Goal: Information Seeking & Learning: Learn about a topic

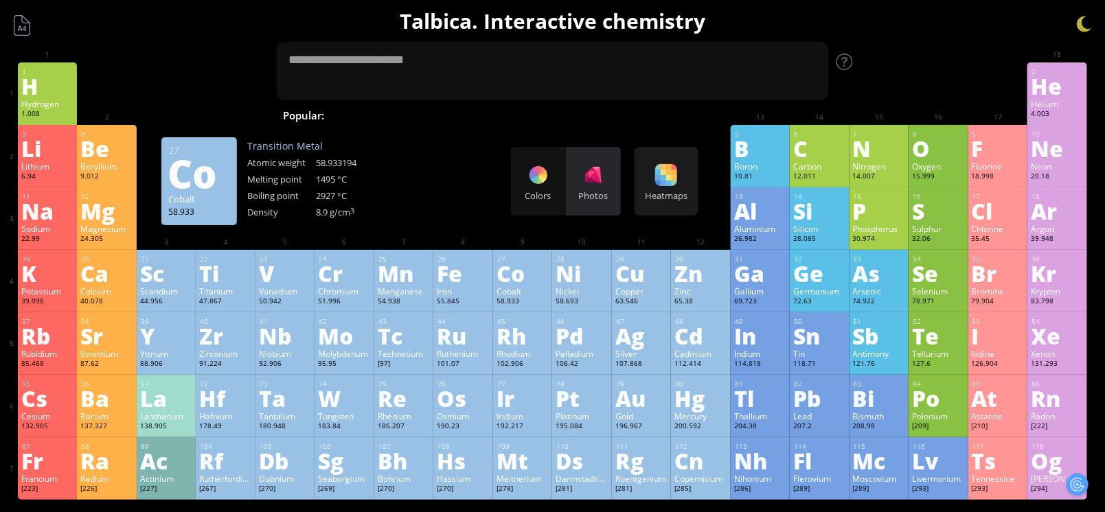
click at [576, 207] on div "Photos" at bounding box center [593, 181] width 55 height 69
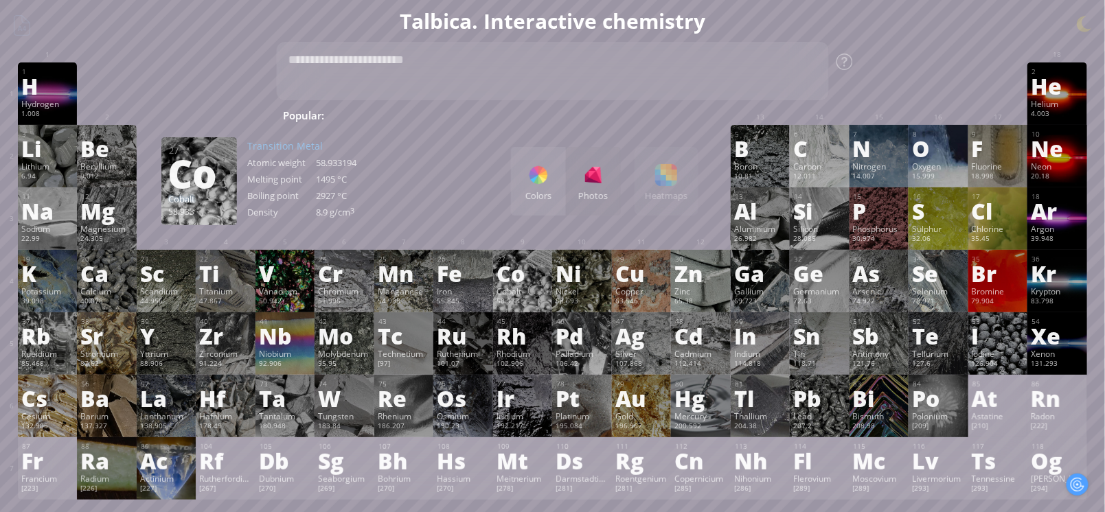
click at [681, 188] on div "Colors Photos Heatmaps Heatmaps Normal mode Melting point Boiling point Density…" at bounding box center [605, 181] width 188 height 69
click at [602, 203] on div "Colors Photos" at bounding box center [566, 181] width 110 height 69
click at [550, 185] on div at bounding box center [539, 175] width 22 height 22
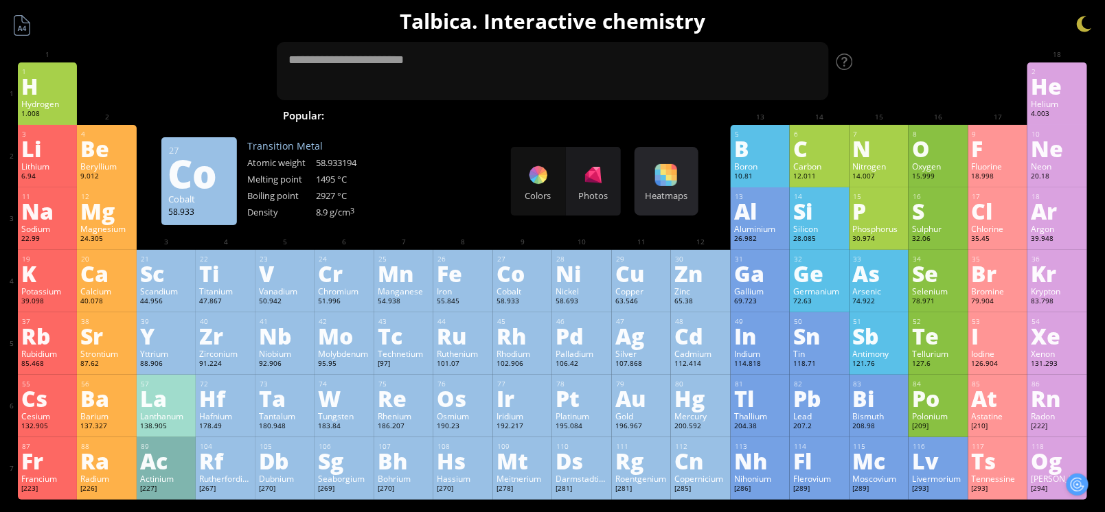
click at [676, 182] on div at bounding box center [666, 175] width 22 height 22
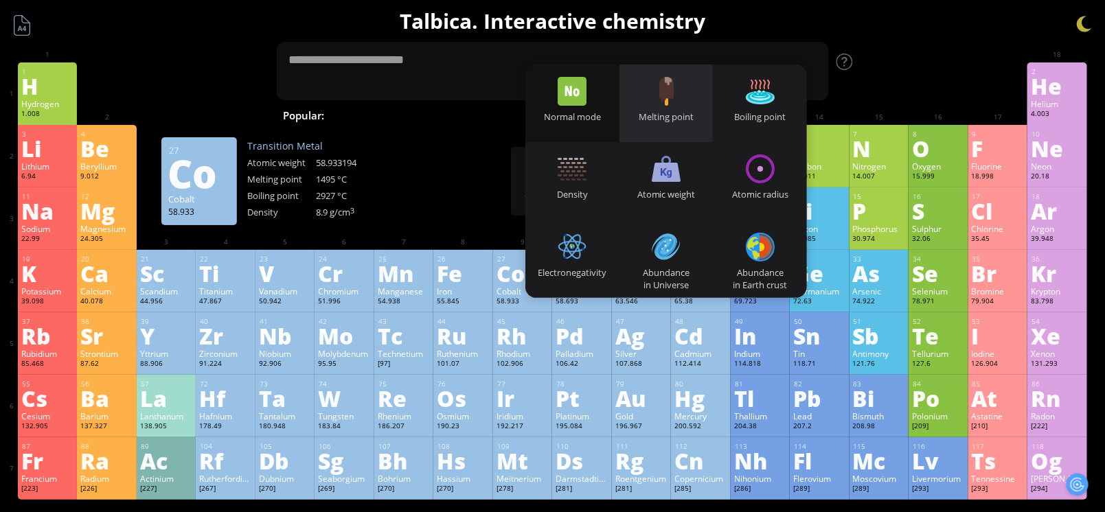
click at [681, 111] on div "Melting point" at bounding box center [667, 117] width 94 height 12
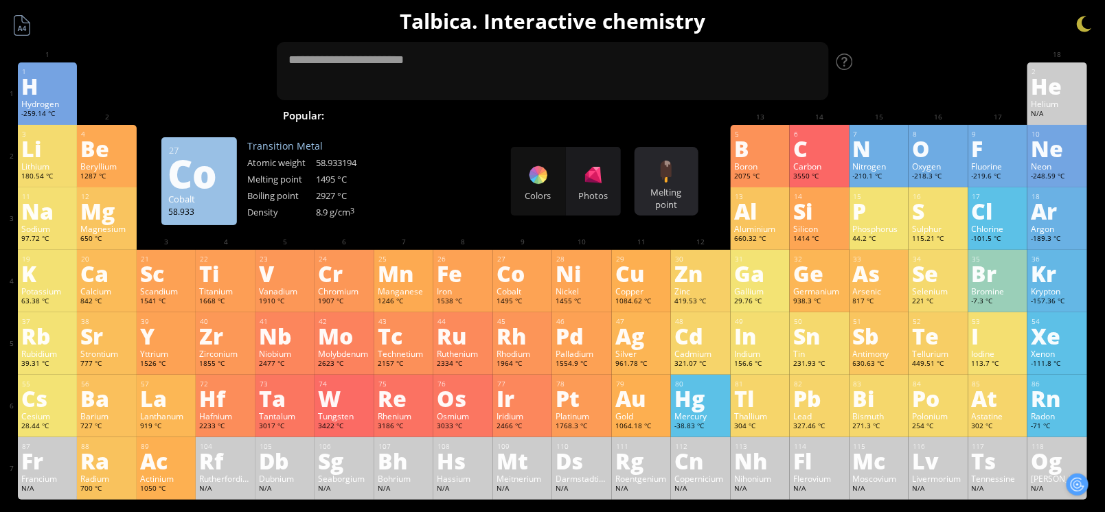
click at [687, 201] on div "Melting point" at bounding box center [666, 198] width 57 height 25
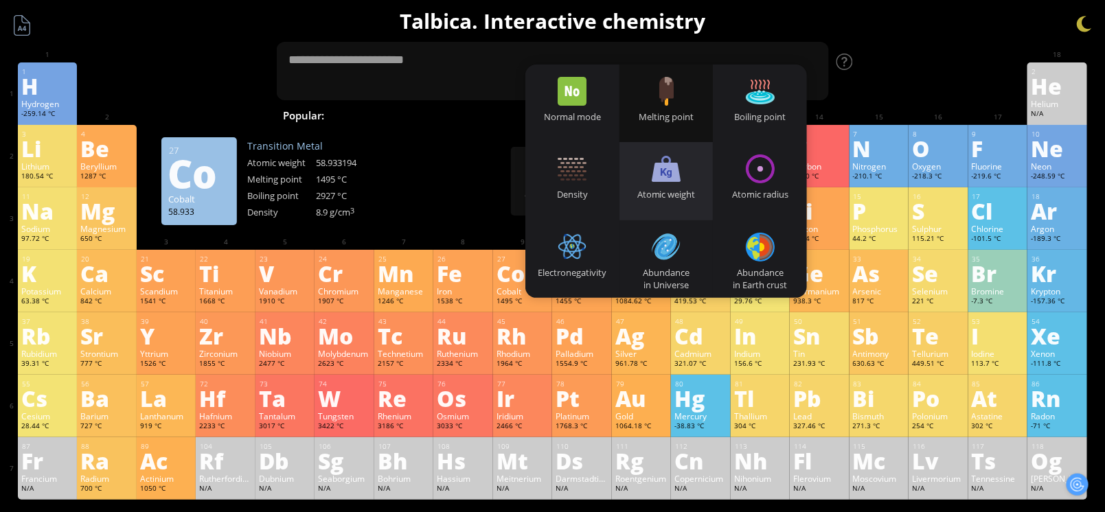
click at [697, 188] on div "Atomic weight" at bounding box center [667, 181] width 94 height 78
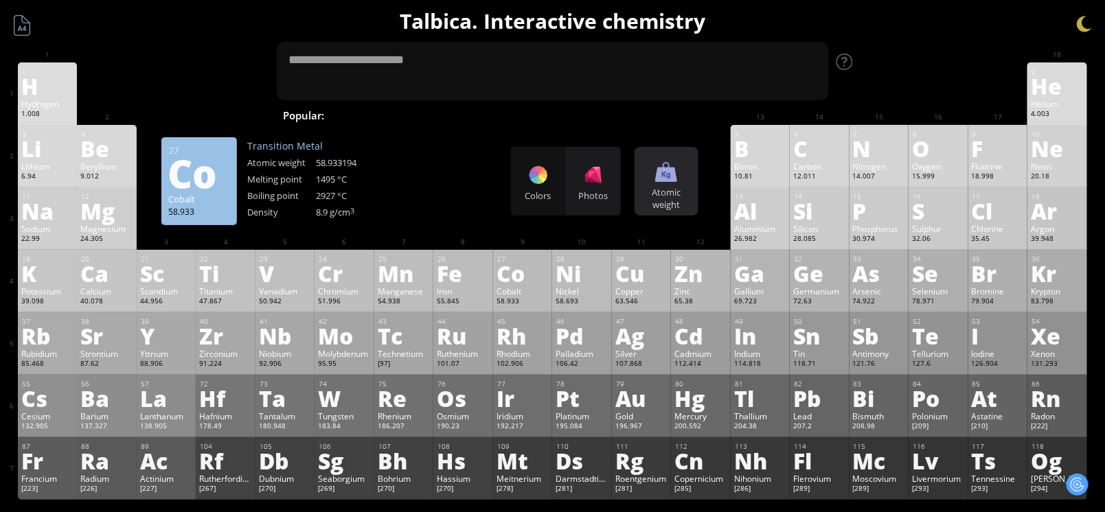
click at [682, 193] on div "Atomic weight" at bounding box center [666, 198] width 57 height 25
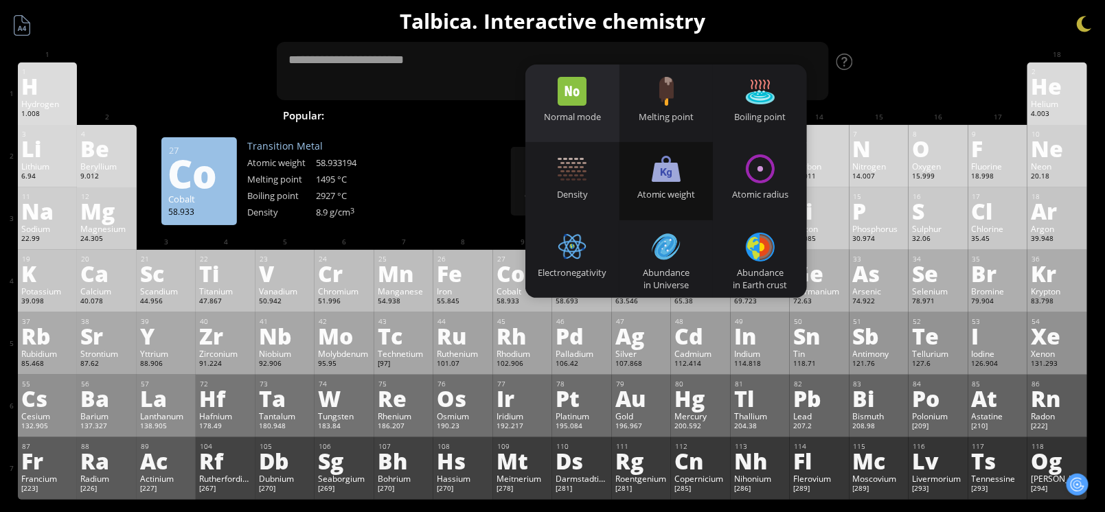
click at [558, 104] on div "Normal mode" at bounding box center [573, 104] width 94 height 78
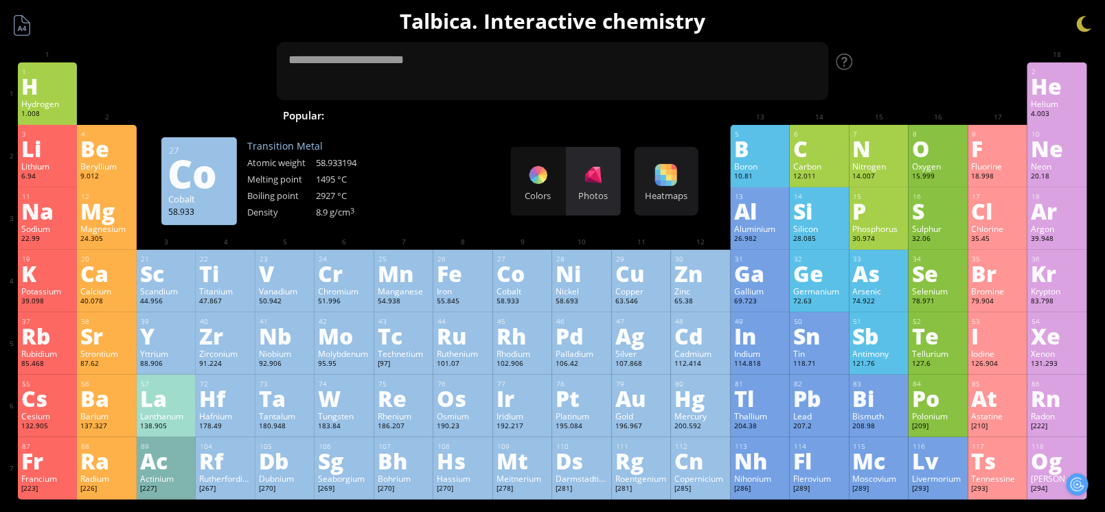
click at [585, 190] on div "Photos" at bounding box center [593, 196] width 55 height 12
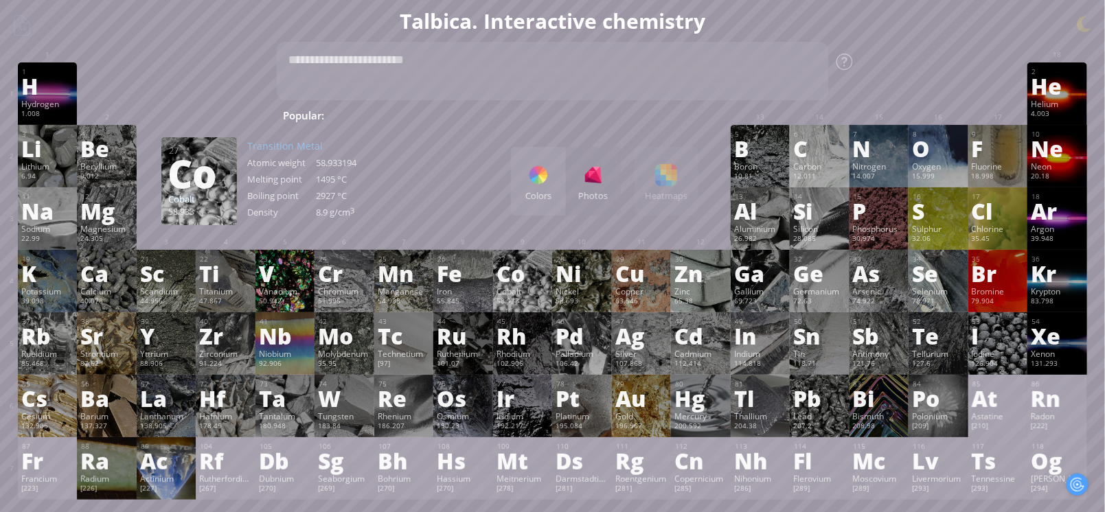
click at [284, 282] on div "V" at bounding box center [285, 273] width 53 height 22
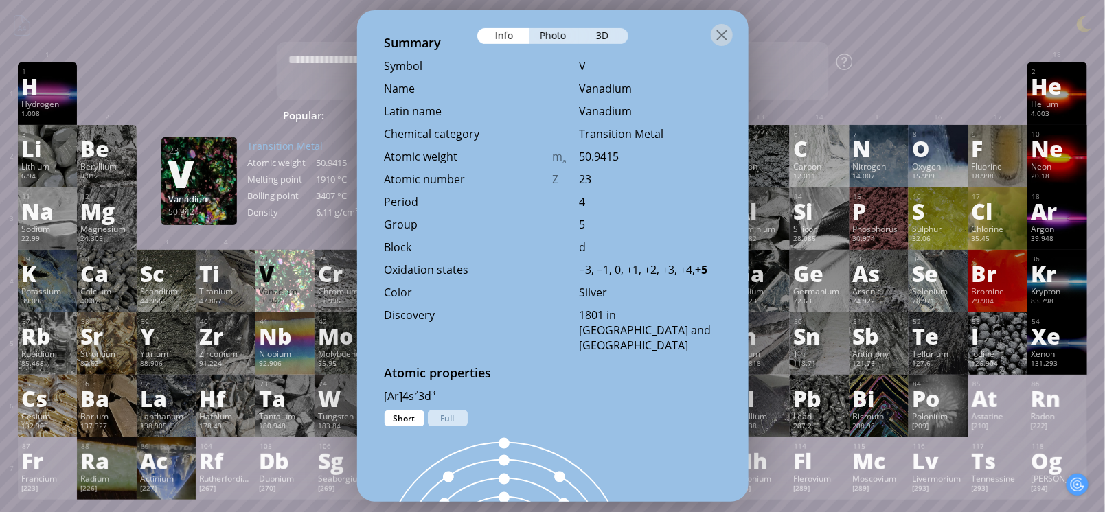
scroll to position [390, 0]
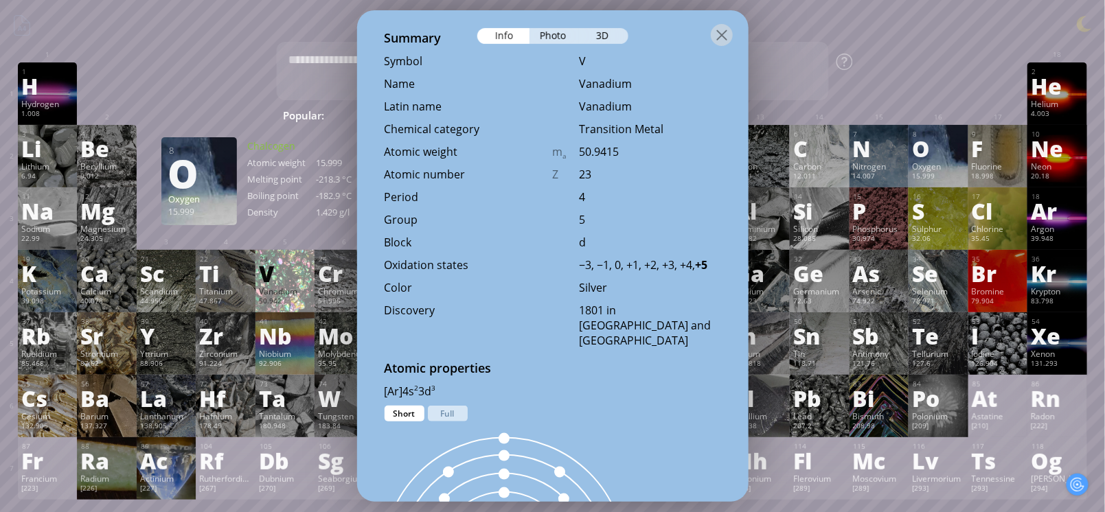
click at [945, 72] on div at bounding box center [938, 72] width 53 height 11
click at [730, 45] on div at bounding box center [722, 35] width 22 height 22
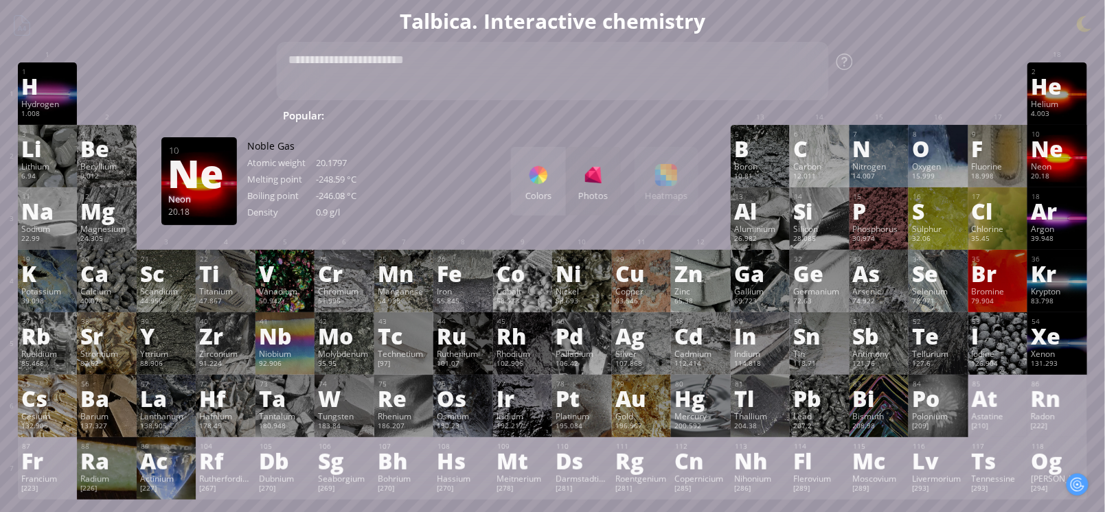
click at [1061, 171] on div "Neon" at bounding box center [1057, 166] width 53 height 11
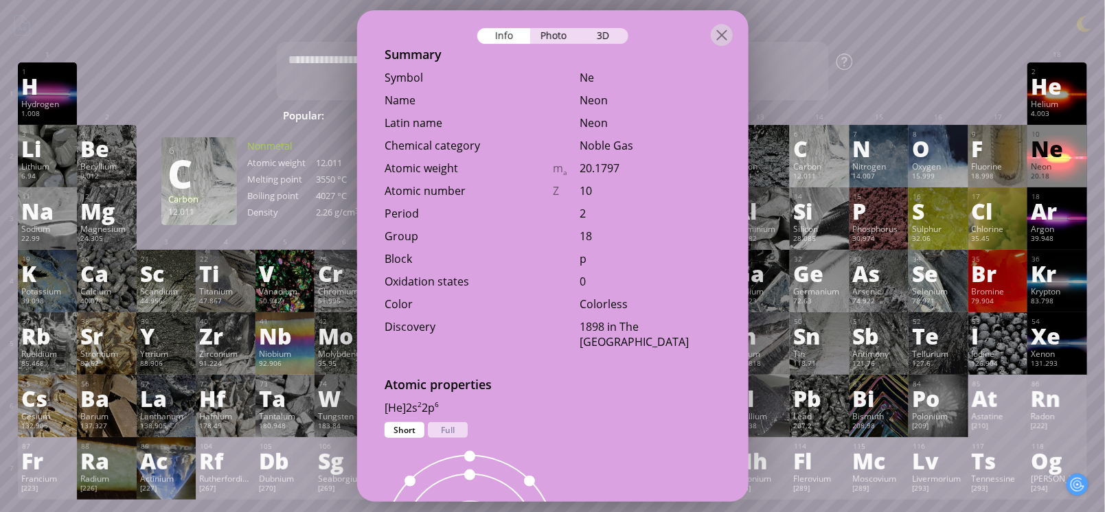
click at [922, 91] on div "1 H Hydrogen 1.008 −1, +1 −1, +1 -259.14 °C -252.87 °C 0.0899 g/l 1s 1 2 He Hel…" at bounding box center [553, 94] width 1070 height 63
click at [723, 33] on div at bounding box center [722, 35] width 22 height 22
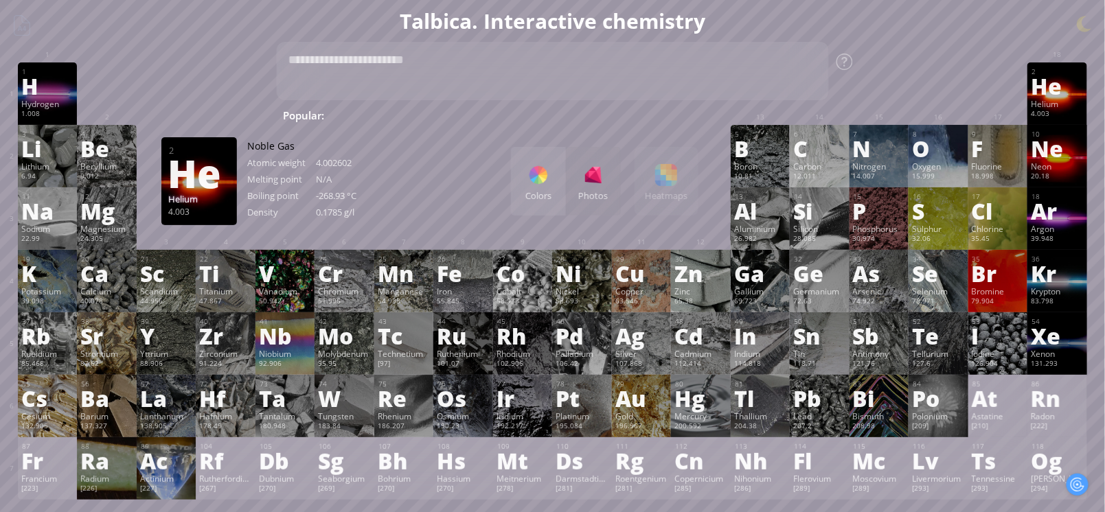
click at [1066, 103] on div "Helium" at bounding box center [1057, 103] width 53 height 11
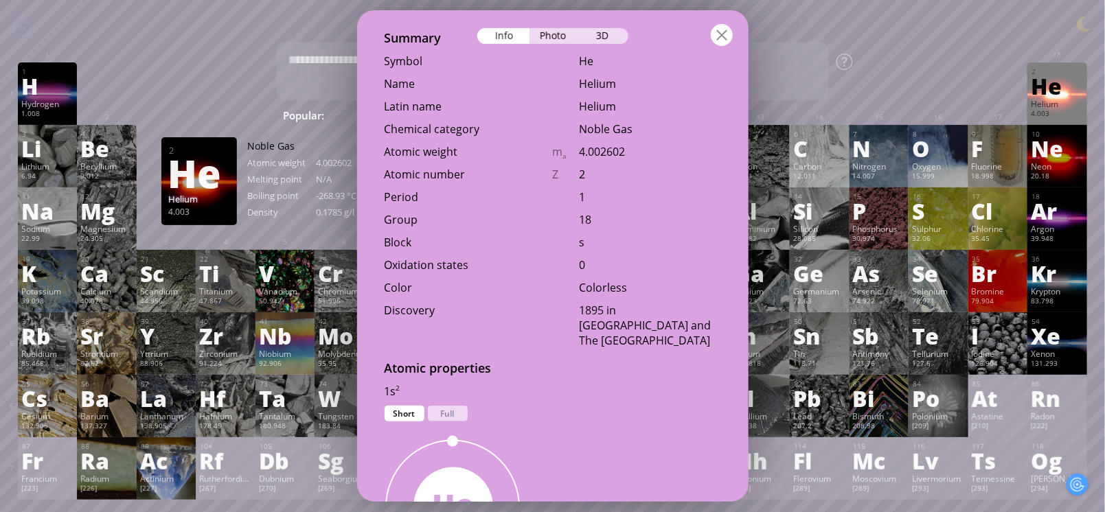
click at [720, 38] on div at bounding box center [722, 35] width 22 height 22
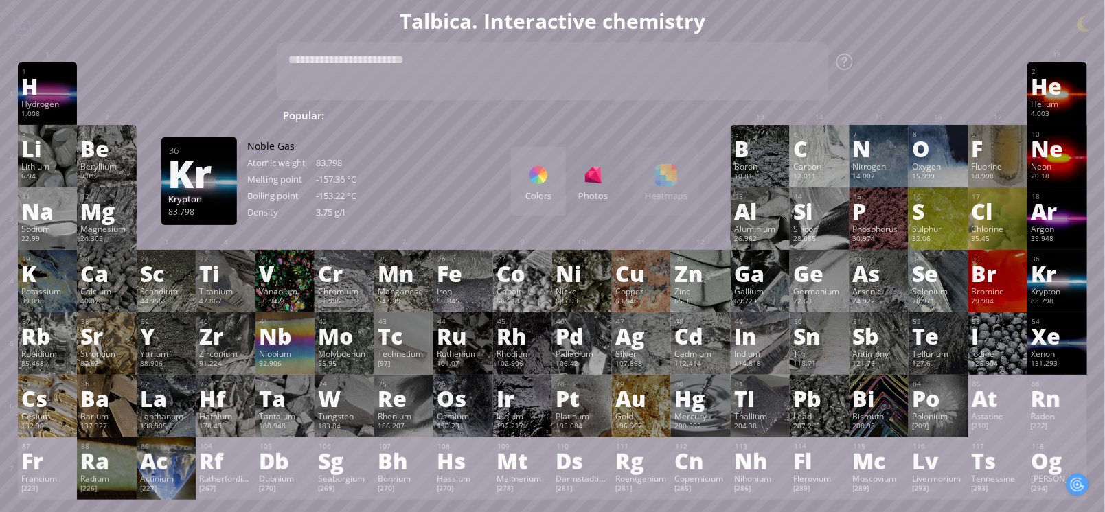
click at [1065, 282] on div "Kr" at bounding box center [1057, 273] width 53 height 22
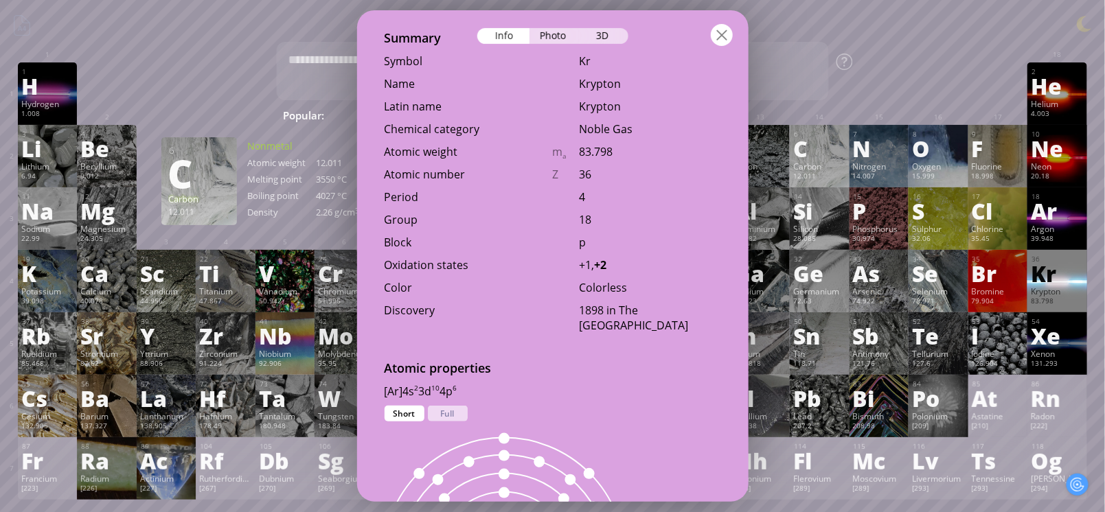
click at [717, 38] on div at bounding box center [722, 35] width 22 height 22
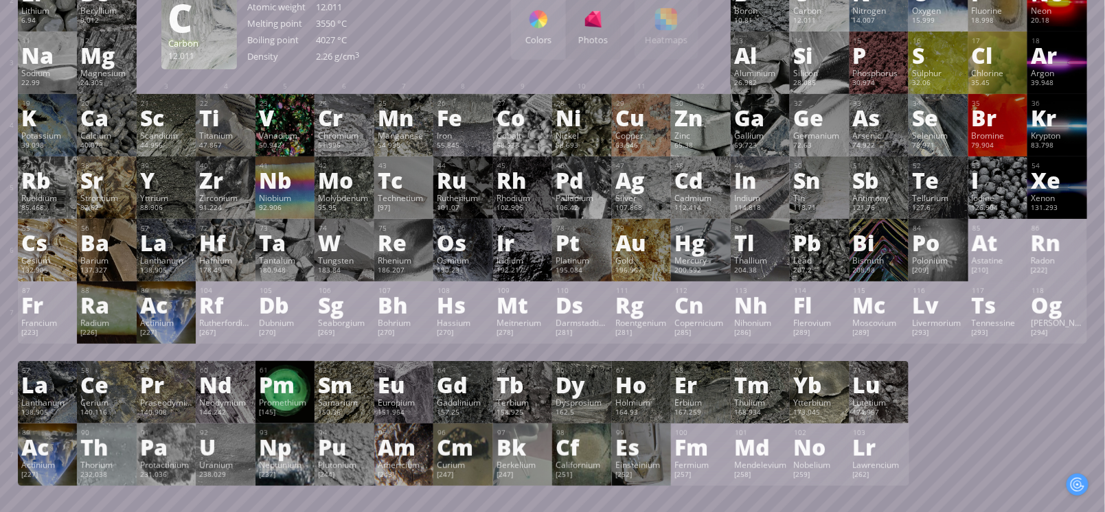
scroll to position [157, 0]
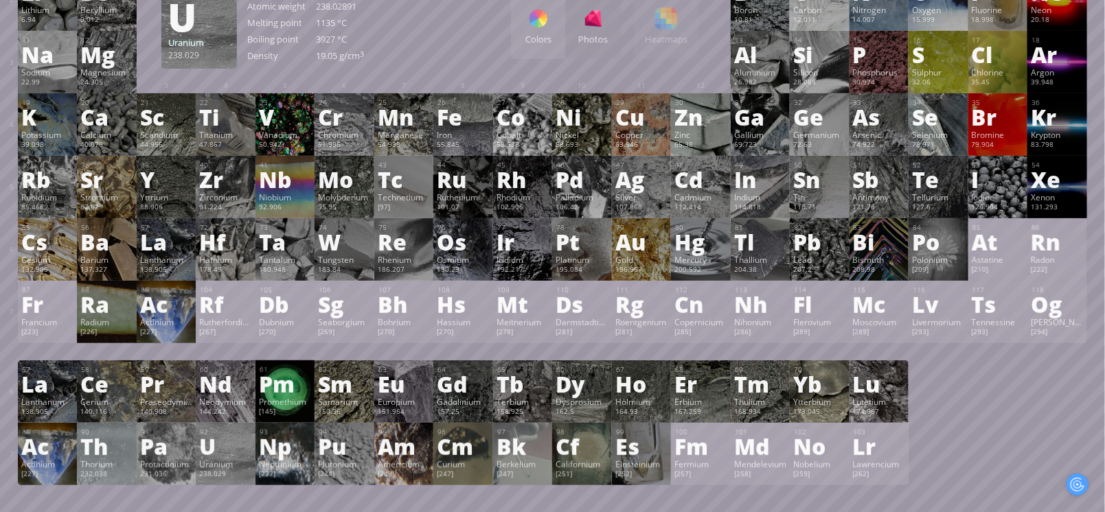
click at [228, 446] on div "U" at bounding box center [225, 447] width 53 height 22
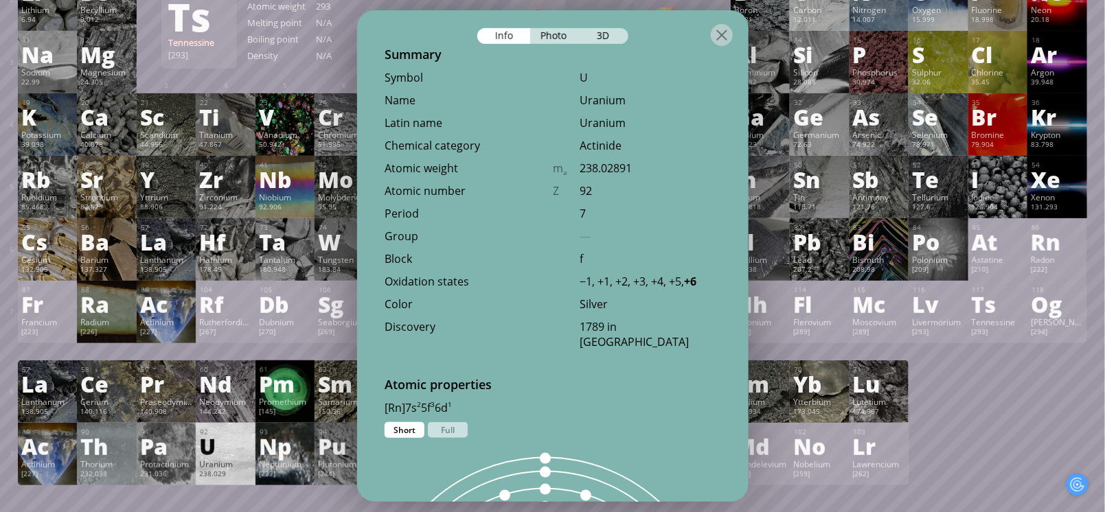
click at [936, 383] on div "1 H Hydrogen 1.008 −1, +1 −1, +1 -259.14 °C -252.87 °C 0.0899 g/l 1s 1 2 He Hel…" at bounding box center [553, 196] width 1070 height 580
click at [726, 37] on div at bounding box center [722, 35] width 22 height 22
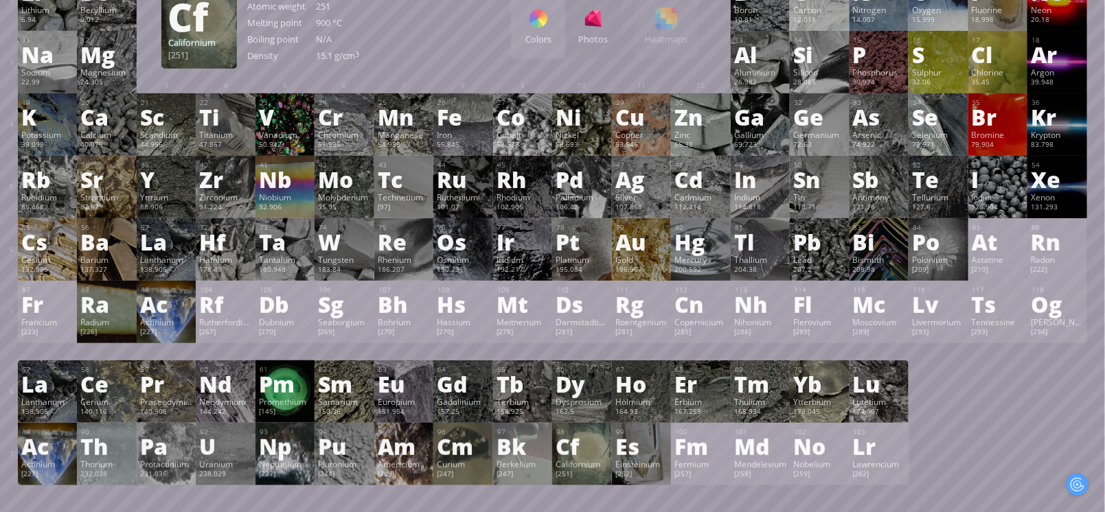
click at [579, 464] on div "Californium" at bounding box center [582, 464] width 53 height 11
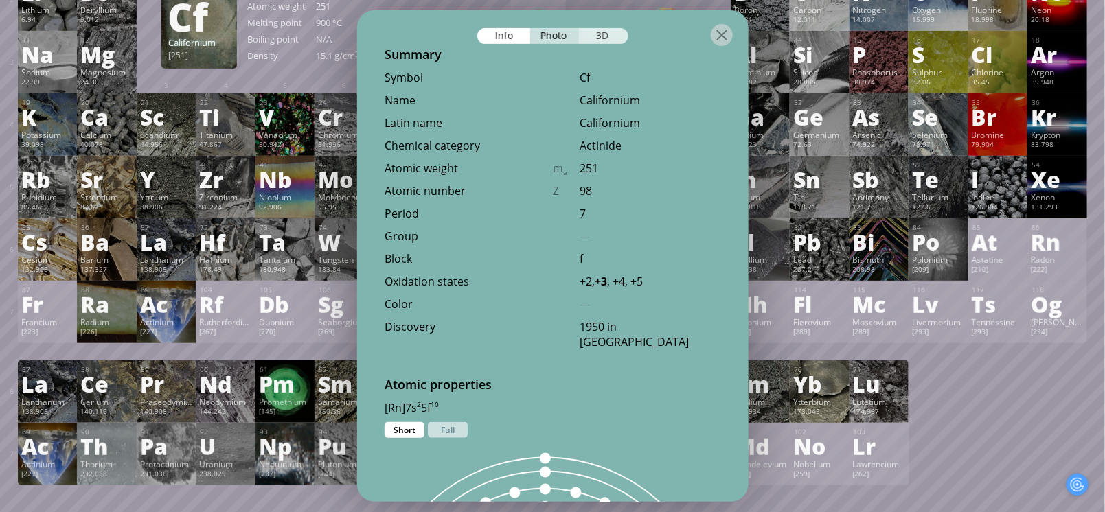
click at [613, 36] on div "3D" at bounding box center [603, 36] width 49 height 16
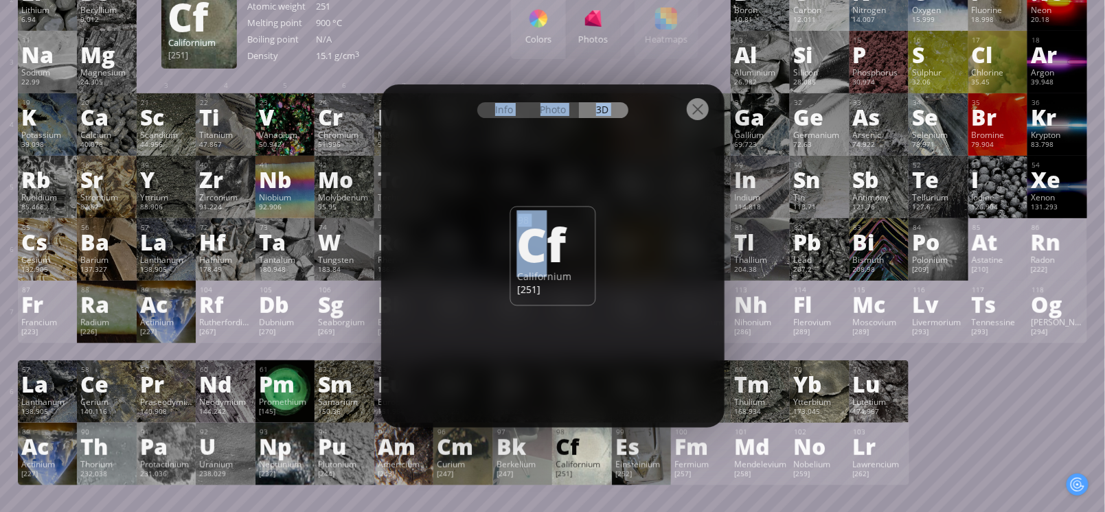
drag, startPoint x: 534, startPoint y: 242, endPoint x: 469, endPoint y: 211, distance: 73.1
click at [469, 211] on div "Info Photo 3D Info Photo 3D 98 Cf Californium [251] enriched The model size is …" at bounding box center [552, 255] width 343 height 343
click at [656, 172] on div "Info Photo 3D Info Photo 3D 98 Cf Californium [251] enriched The model size is …" at bounding box center [552, 255] width 343 height 343
click at [594, 107] on div "Info Photo 3D" at bounding box center [552, 110] width 151 height 16
click at [568, 109] on div "Photo" at bounding box center [554, 110] width 49 height 16
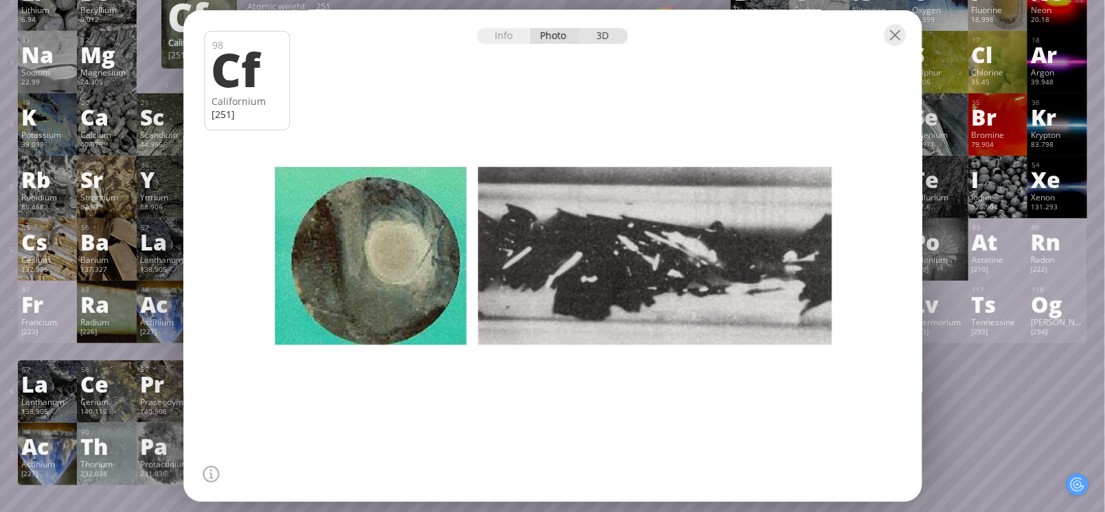
click at [592, 29] on div "3D" at bounding box center [603, 36] width 49 height 16
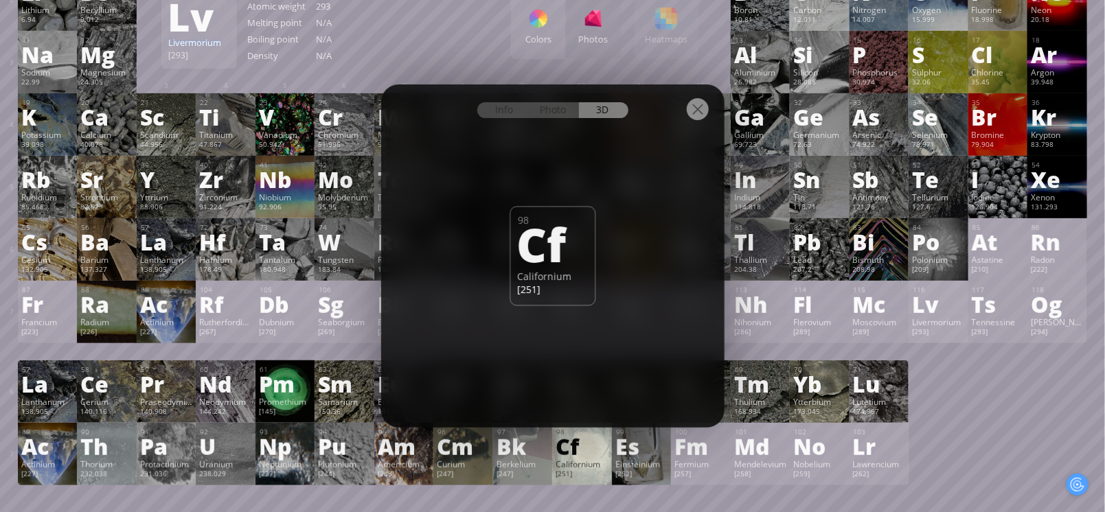
click at [930, 337] on div "[293]" at bounding box center [938, 333] width 53 height 11
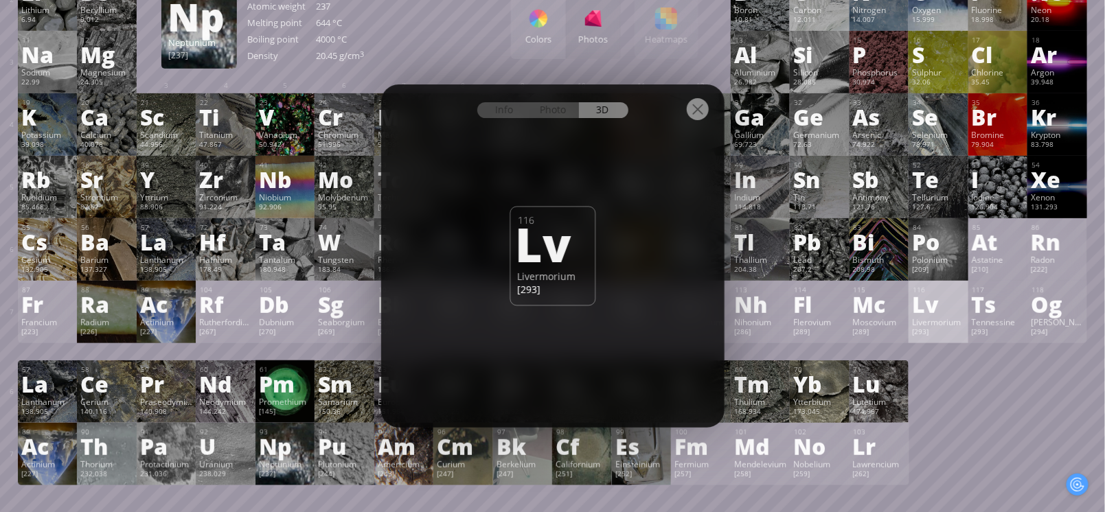
drag, startPoint x: 262, startPoint y: 448, endPoint x: 251, endPoint y: 451, distance: 12.0
click at [251, 451] on div "89 Ac Actinium [227] +3 +3 1050 °C 3200 °C 10.07 g/cm 3 [Rn]7s 2 6d 1 90 Th Tho…" at bounding box center [464, 454] width 892 height 63
click at [232, 450] on div "U" at bounding box center [225, 447] width 53 height 22
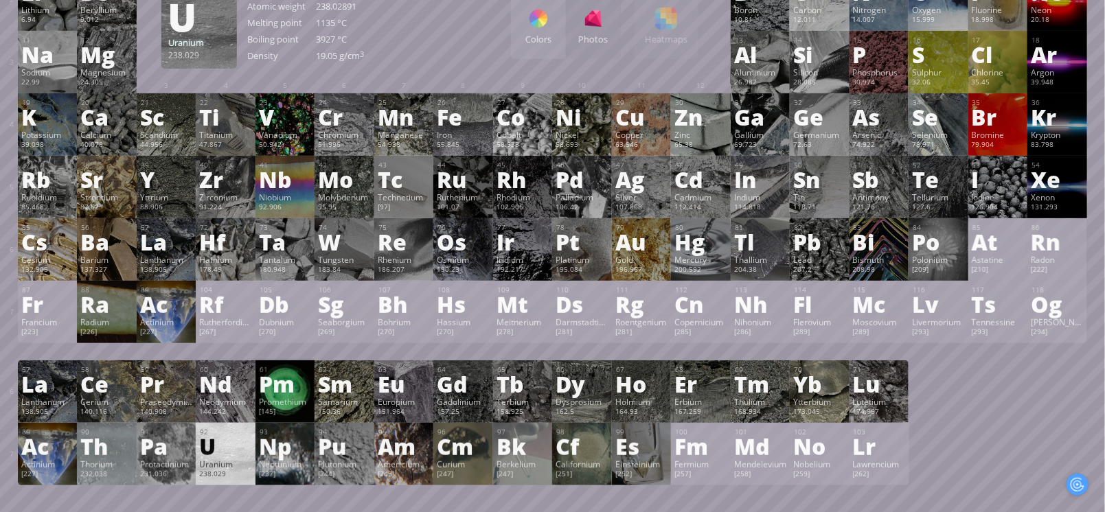
click at [232, 450] on div "Info Photo 3D Info Photo 3D 92 U Uranium 238.029 Left: About 20 micrograms of p…" at bounding box center [232, 446] width 67 height 45
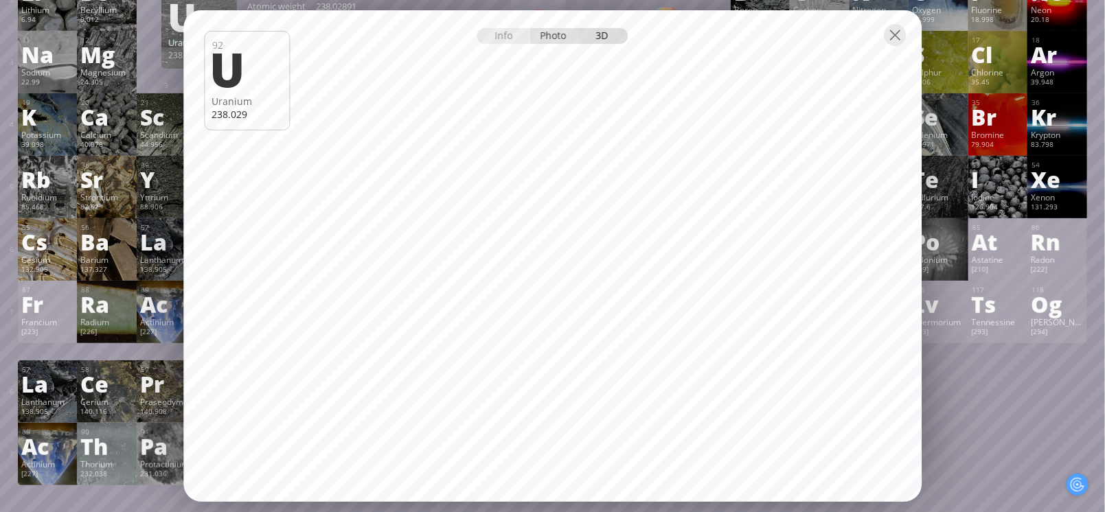
click at [554, 35] on div "Photo" at bounding box center [554, 36] width 49 height 16
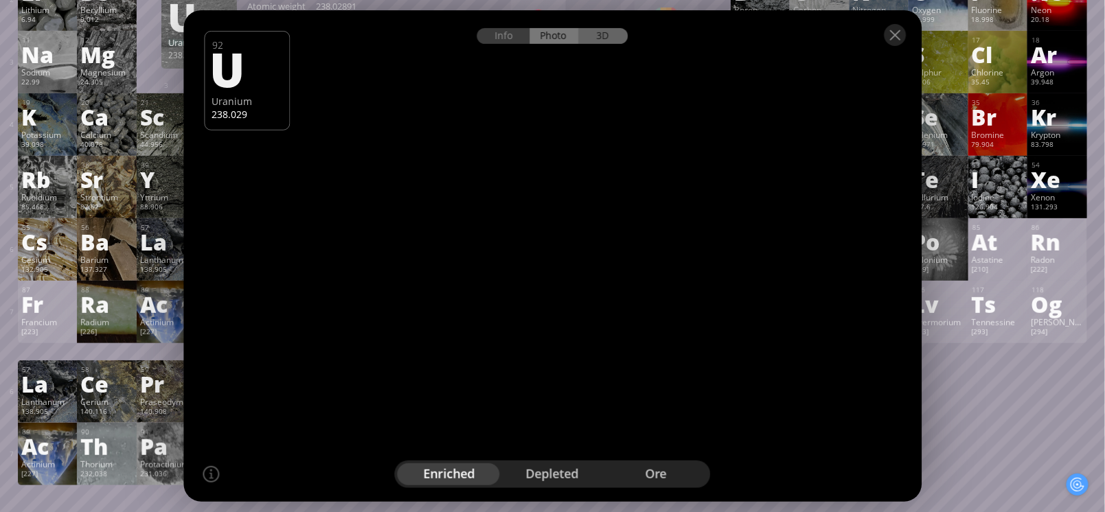
click at [584, 38] on div "3D" at bounding box center [603, 36] width 49 height 16
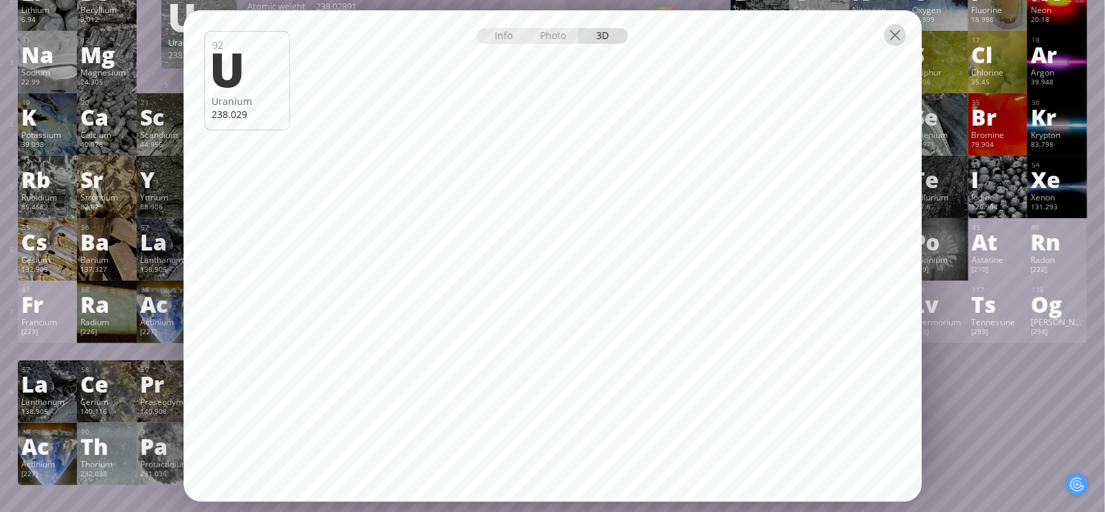
click at [895, 32] on div at bounding box center [895, 35] width 22 height 22
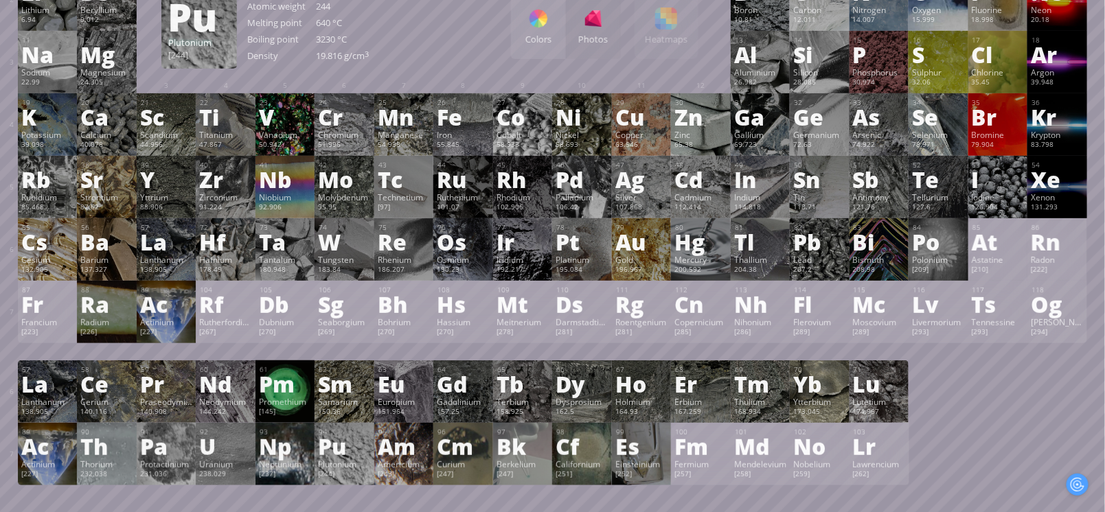
click at [347, 477] on div "[244]" at bounding box center [344, 475] width 53 height 11
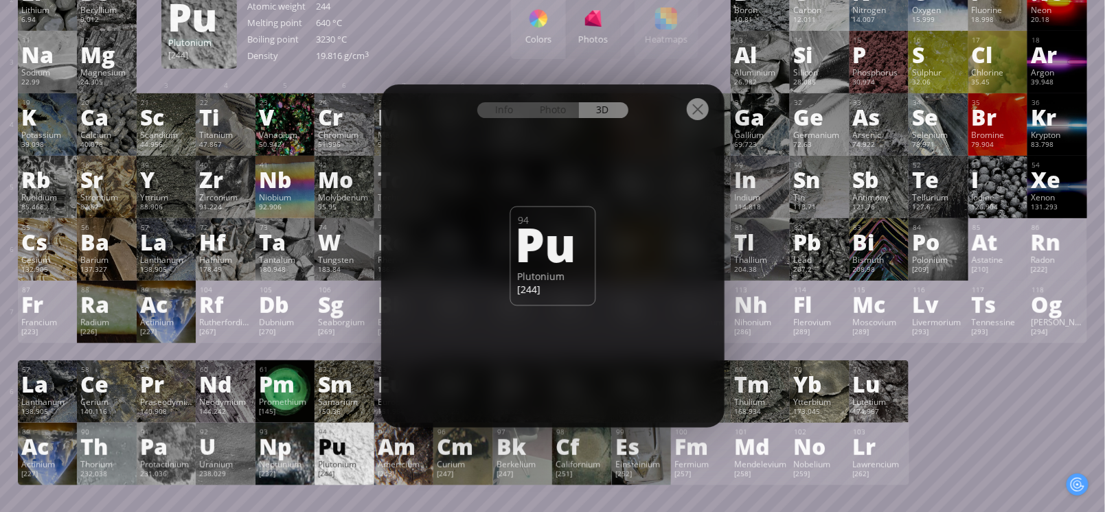
click at [540, 120] on div at bounding box center [552, 108] width 343 height 48
click at [550, 112] on div "Photo" at bounding box center [554, 110] width 49 height 16
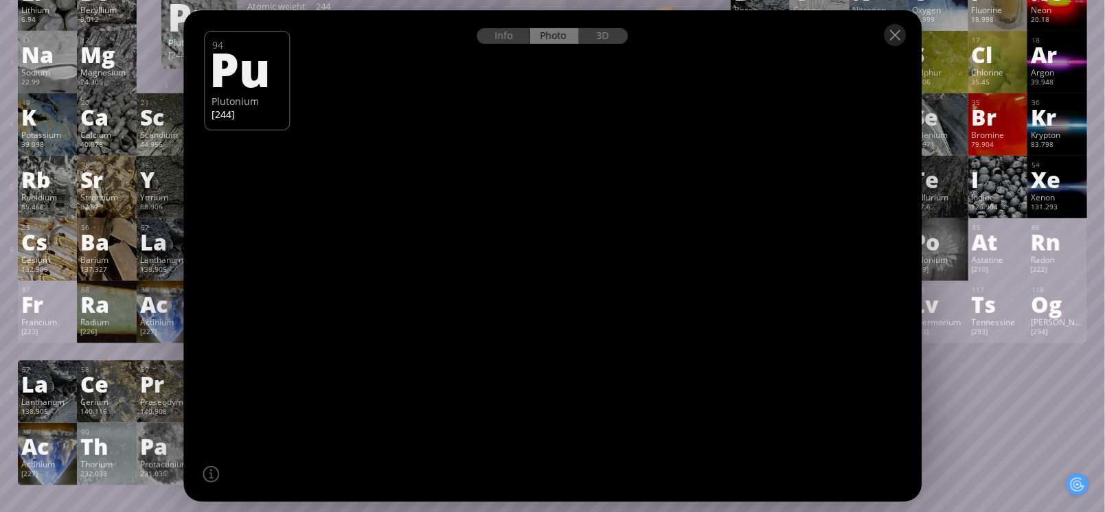
click at [927, 392] on div "1 H Hydrogen 1.008 −1, +1 −1, +1 -259.14 °C -252.87 °C 0.0899 g/l 1s 1 2 He Hel…" at bounding box center [553, 196] width 1070 height 580
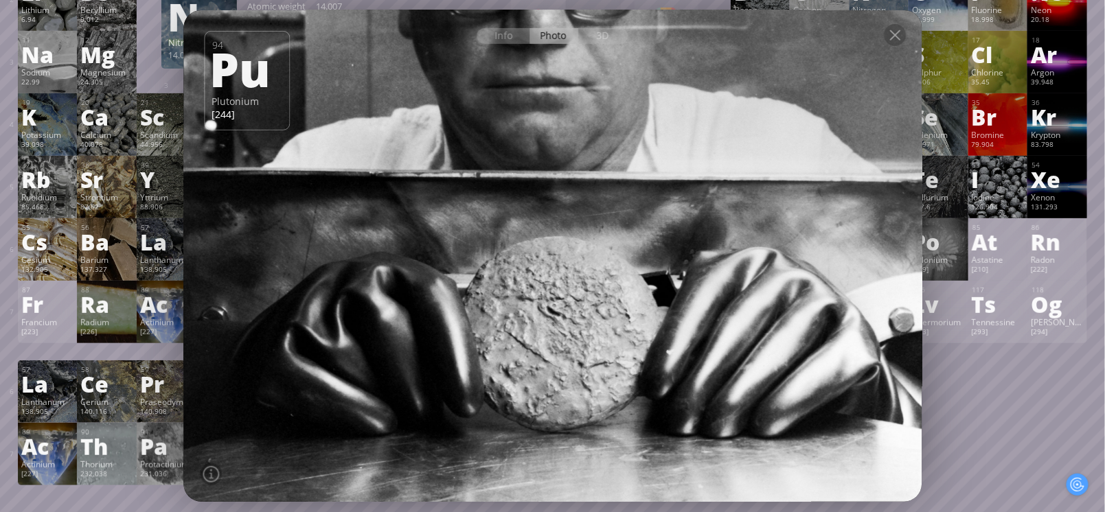
click at [880, 48] on div at bounding box center [552, 34] width 738 height 48
click at [902, 43] on div at bounding box center [895, 35] width 22 height 22
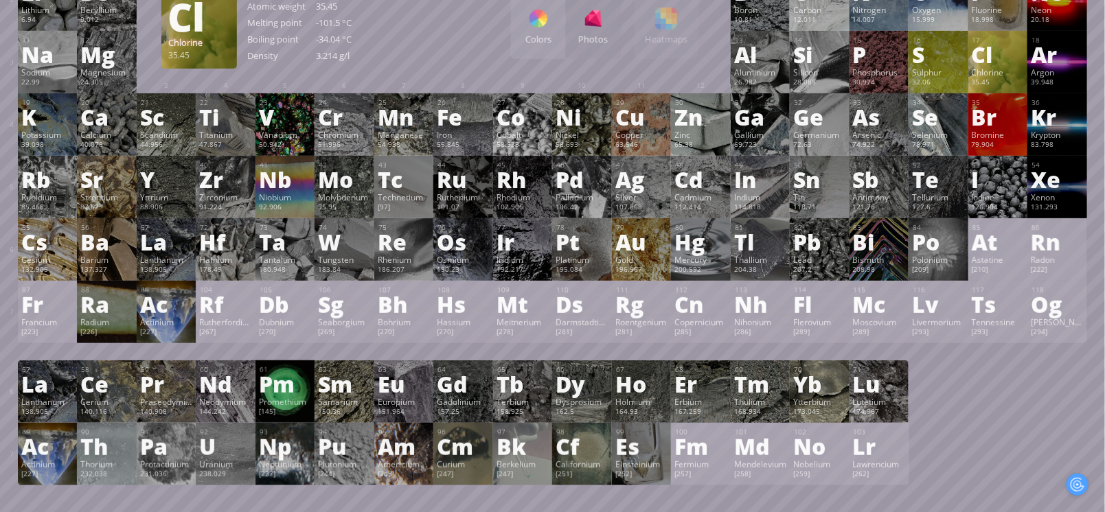
click at [1006, 71] on div "Chlorine" at bounding box center [998, 72] width 53 height 11
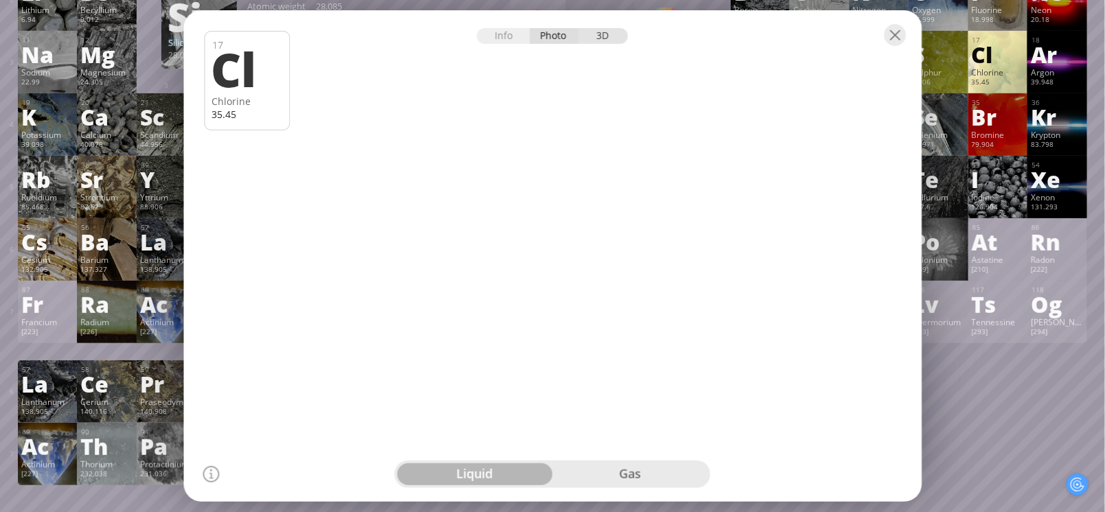
click at [603, 41] on div "3D" at bounding box center [603, 36] width 49 height 16
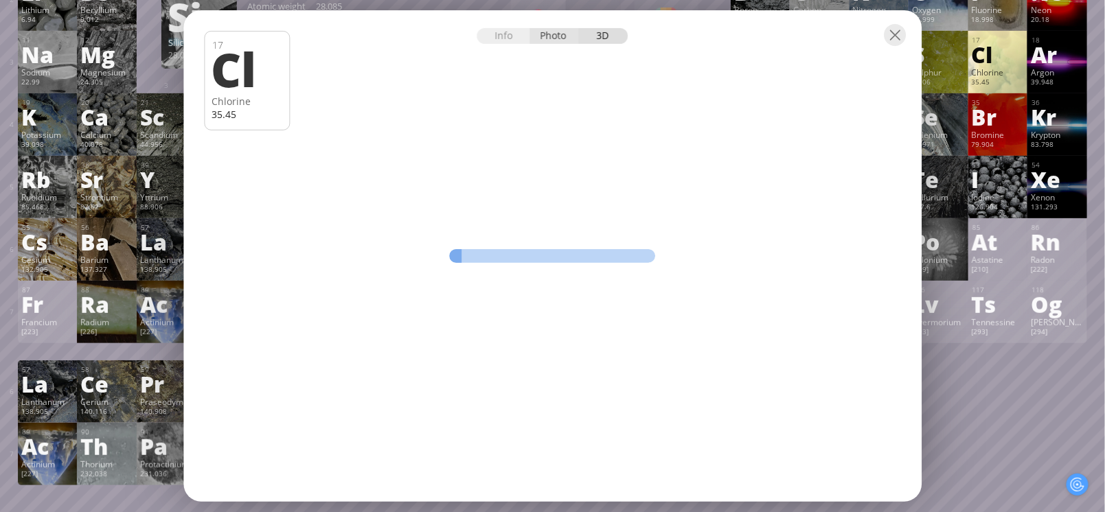
click at [563, 37] on div "Photo" at bounding box center [554, 36] width 49 height 16
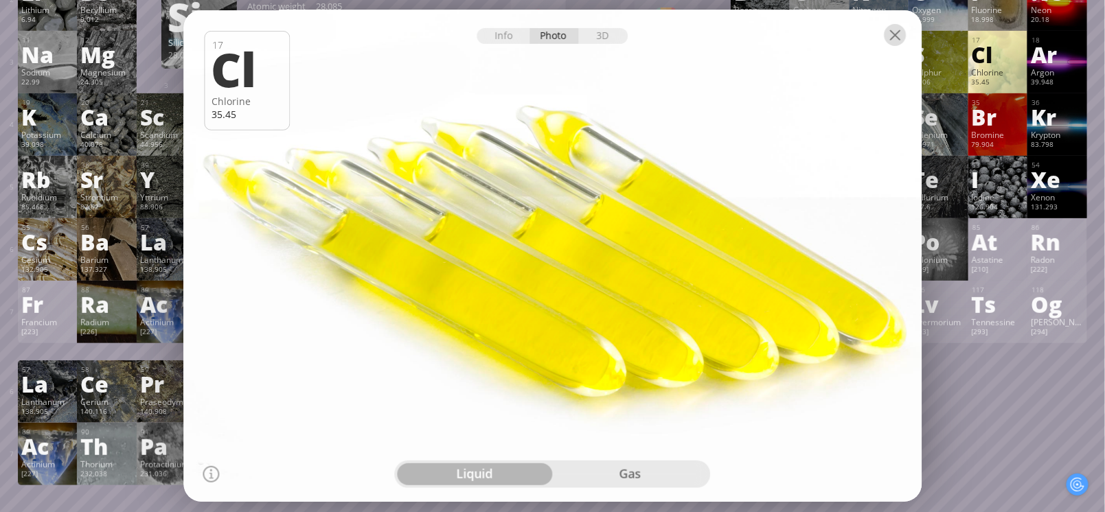
click at [894, 34] on div at bounding box center [895, 35] width 22 height 22
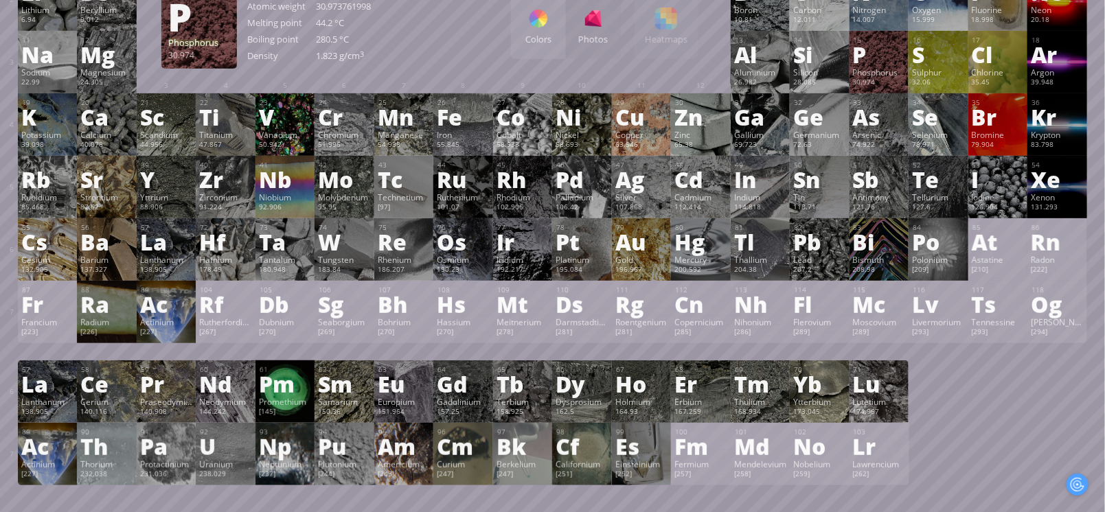
click at [627, 231] on div "Au" at bounding box center [642, 242] width 53 height 22
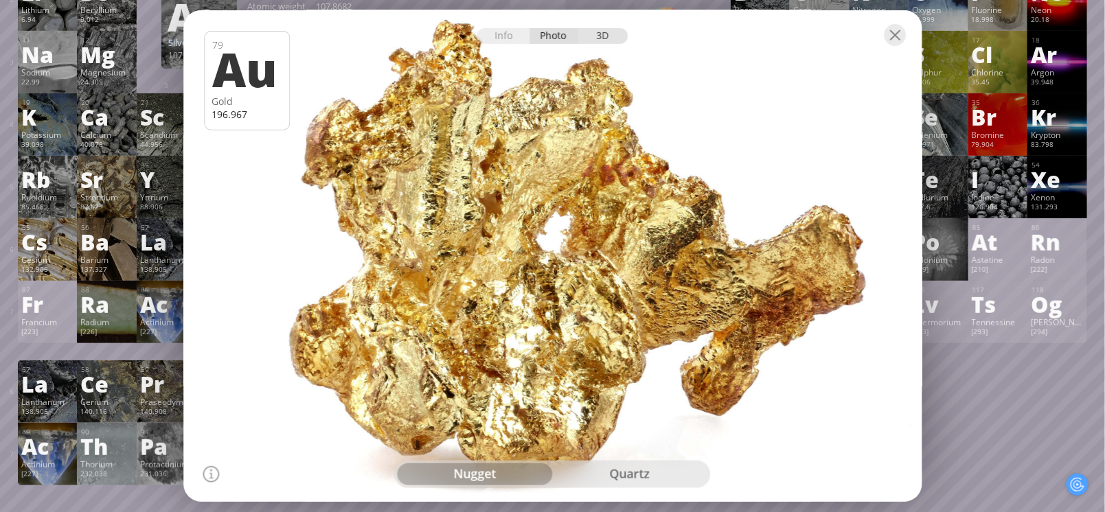
click at [612, 33] on div "3D" at bounding box center [603, 36] width 49 height 16
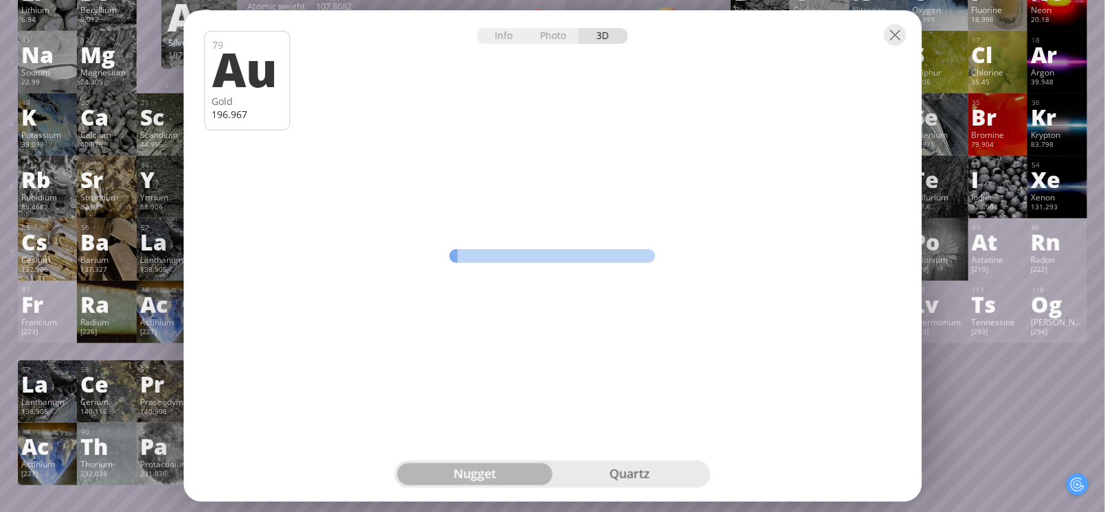
click at [898, 40] on div at bounding box center [895, 35] width 22 height 22
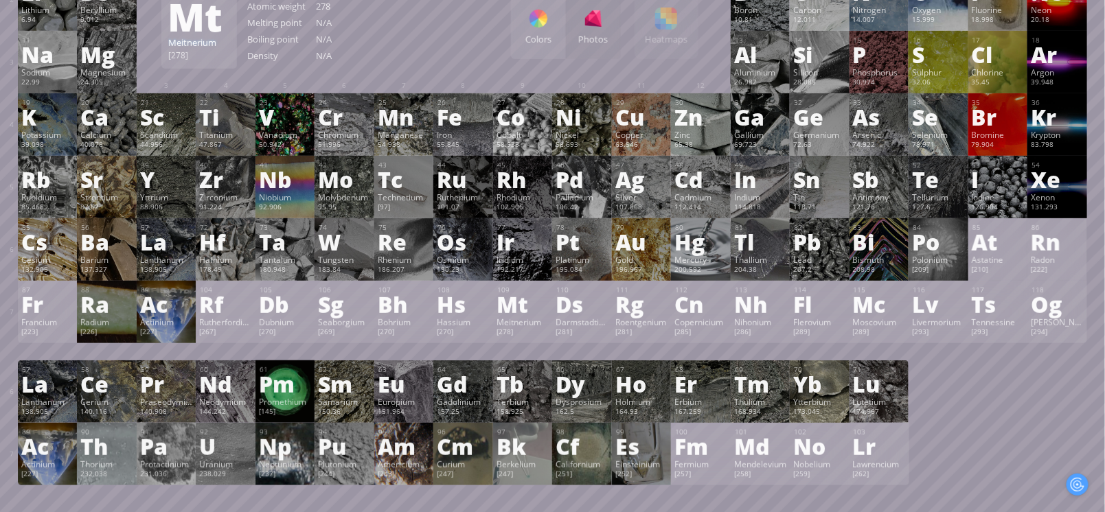
click at [697, 248] on div "Hg" at bounding box center [701, 242] width 53 height 22
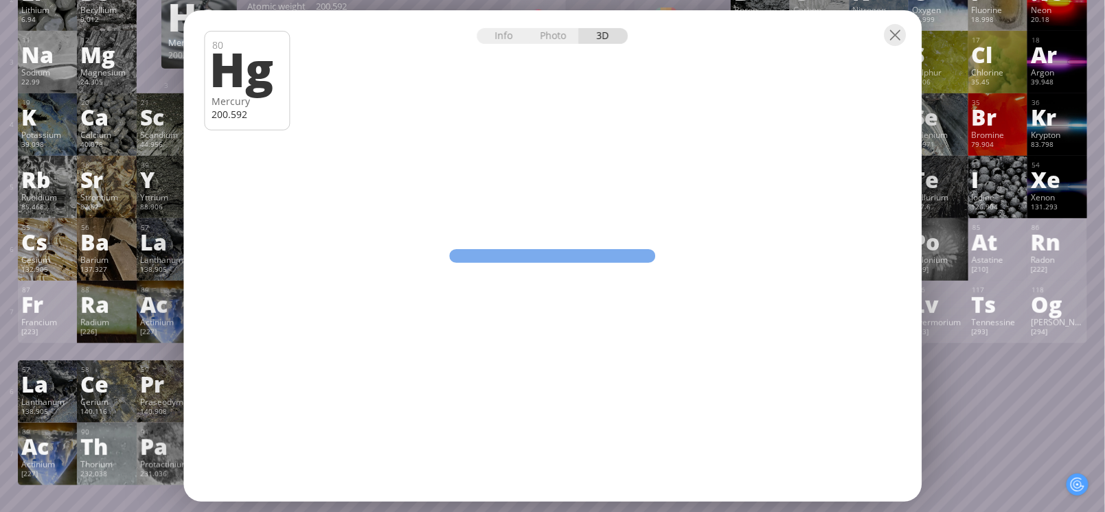
click at [552, 34] on div "Photo" at bounding box center [554, 36] width 49 height 16
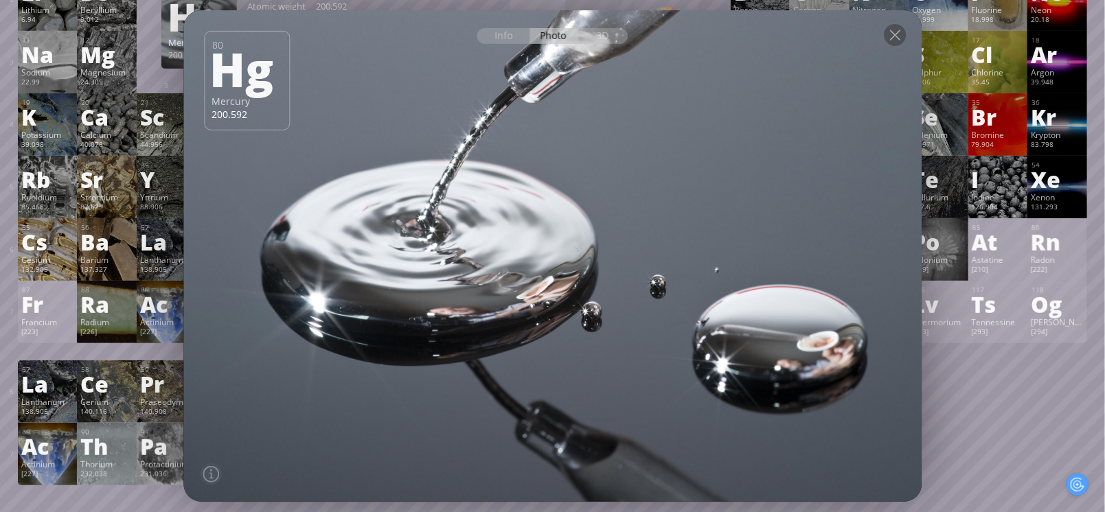
click at [960, 432] on div "1 H Hydrogen 1.008 −1, +1 −1, +1 -259.14 °C -252.87 °C 0.0899 g/l 1s 1 2 He Hel…" at bounding box center [553, 196] width 1070 height 580
click at [901, 36] on div at bounding box center [895, 35] width 22 height 22
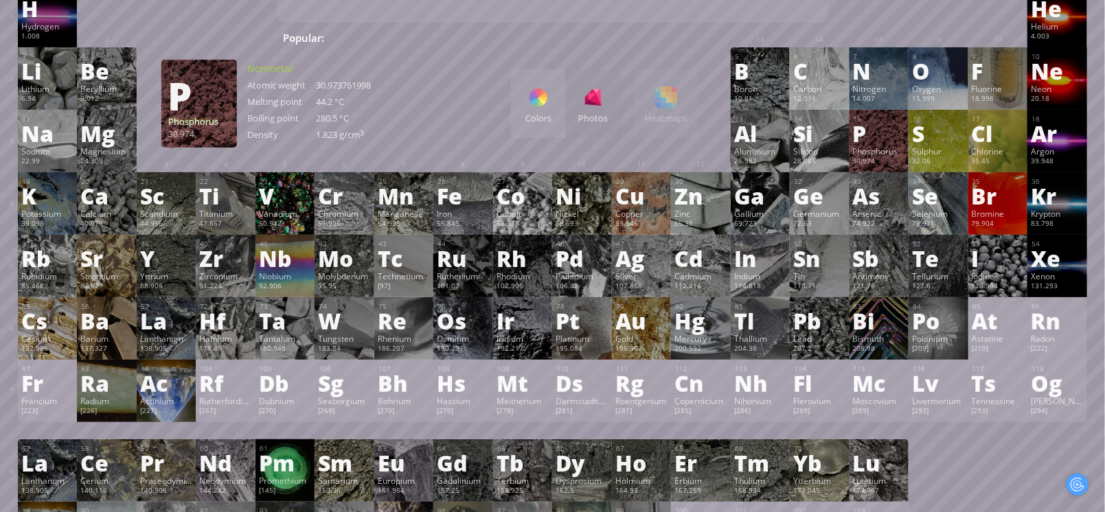
scroll to position [61, 0]
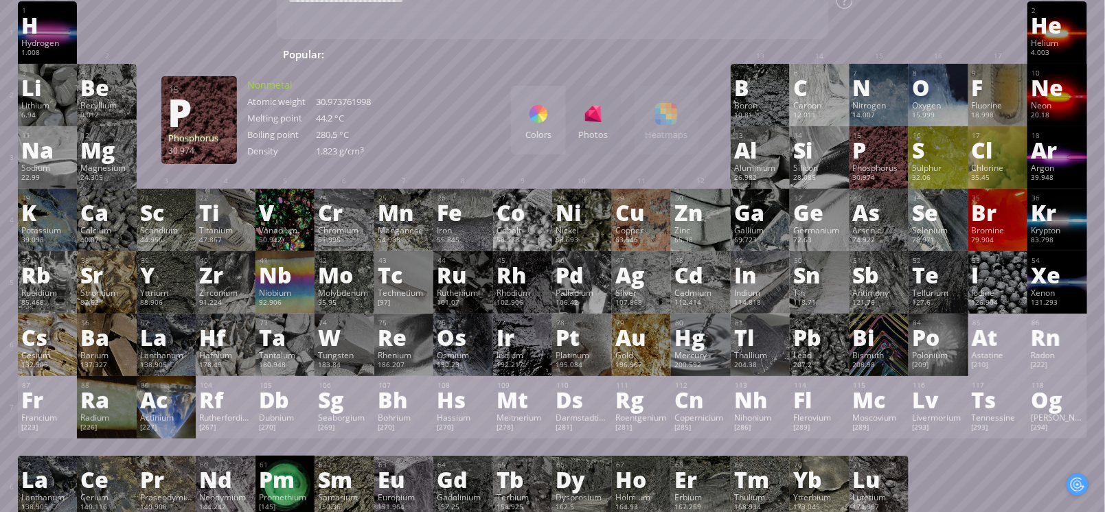
click at [223, 221] on div "Ti" at bounding box center [225, 212] width 53 height 22
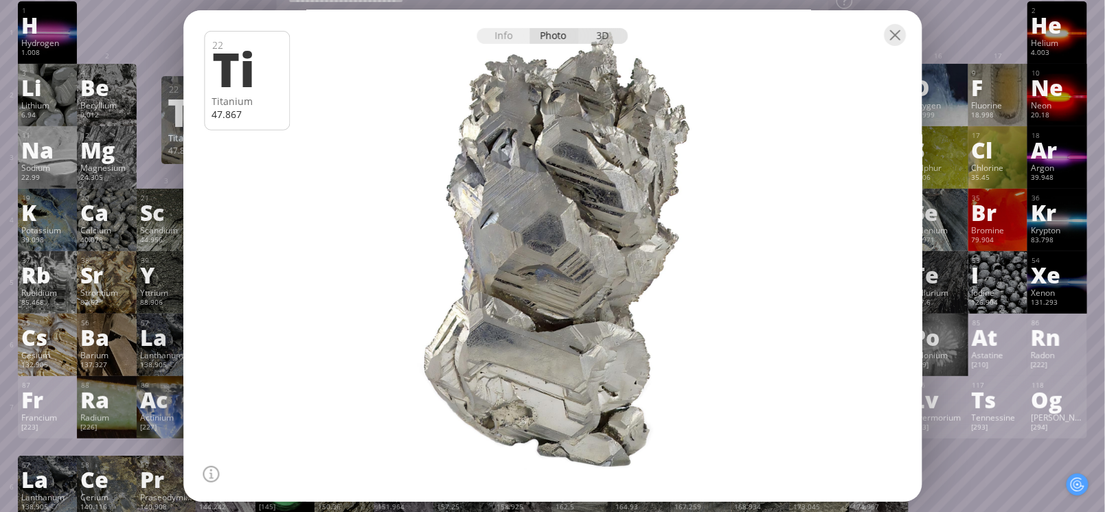
click at [596, 36] on div "3D" at bounding box center [603, 36] width 49 height 16
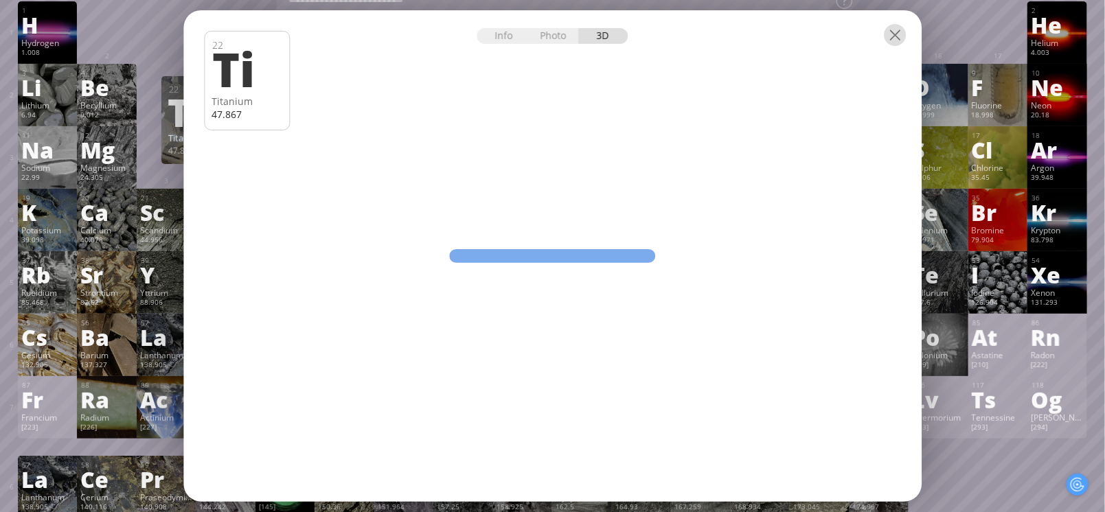
click at [898, 33] on div at bounding box center [895, 35] width 22 height 22
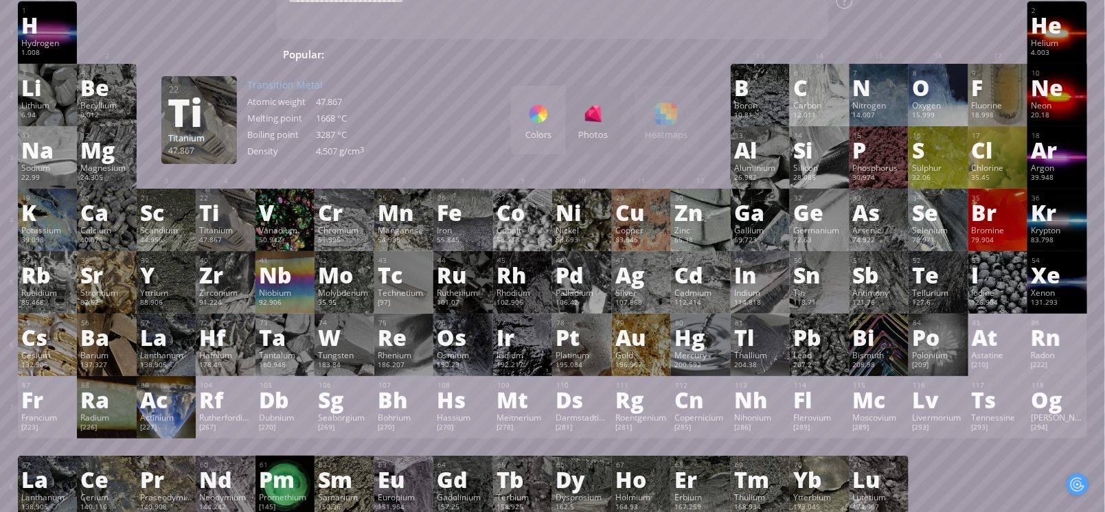
click at [46, 215] on div "K" at bounding box center [47, 212] width 53 height 22
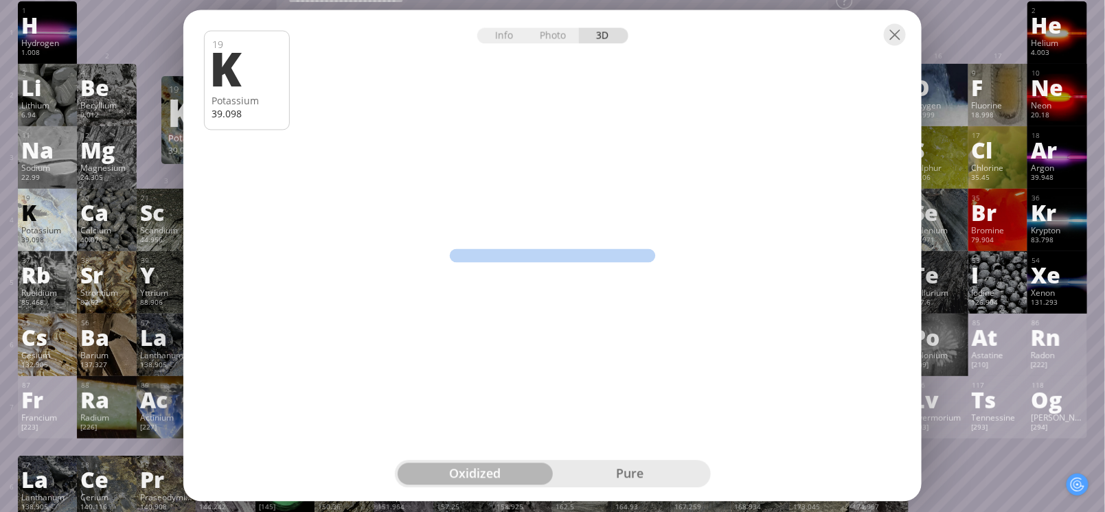
click at [47, 221] on div "K" at bounding box center [47, 212] width 53 height 22
click at [548, 47] on div at bounding box center [552, 34] width 738 height 48
click at [546, 34] on div "Photo" at bounding box center [554, 36] width 49 height 16
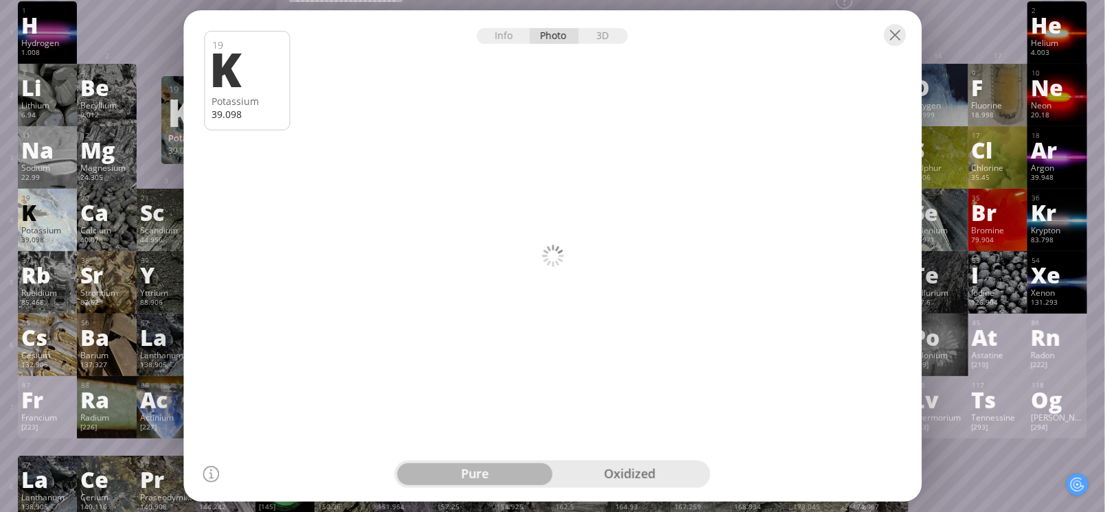
click at [588, 34] on div "3D" at bounding box center [603, 36] width 49 height 16
click at [590, 39] on div "Info Photo 3D" at bounding box center [552, 36] width 151 height 16
click at [580, 472] on div "pure" at bounding box center [630, 475] width 155 height 22
click at [549, 475] on div "oxidized" at bounding box center [475, 475] width 155 height 22
click at [585, 476] on div "pure" at bounding box center [630, 475] width 155 height 22
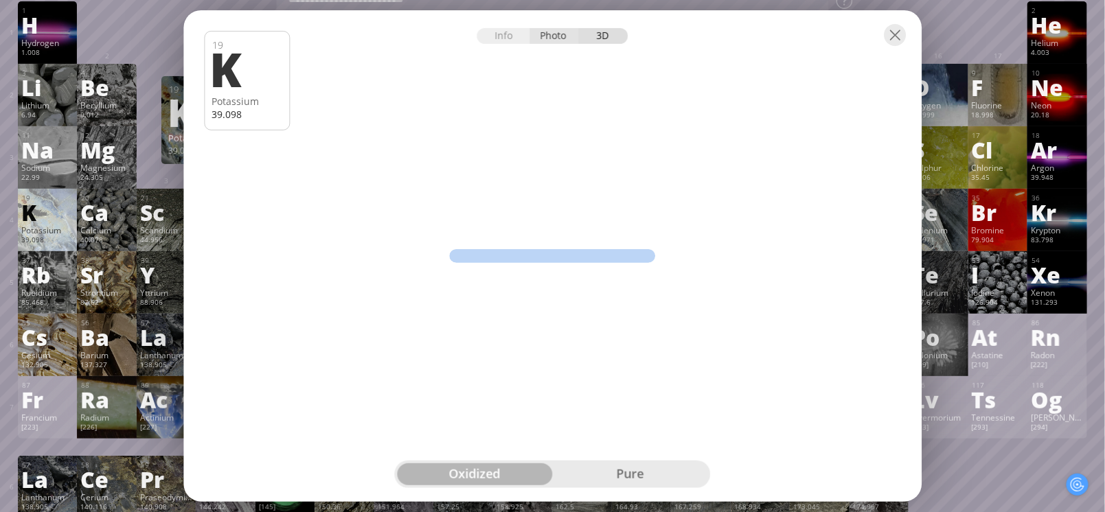
click at [543, 40] on div "Photo" at bounding box center [554, 36] width 49 height 16
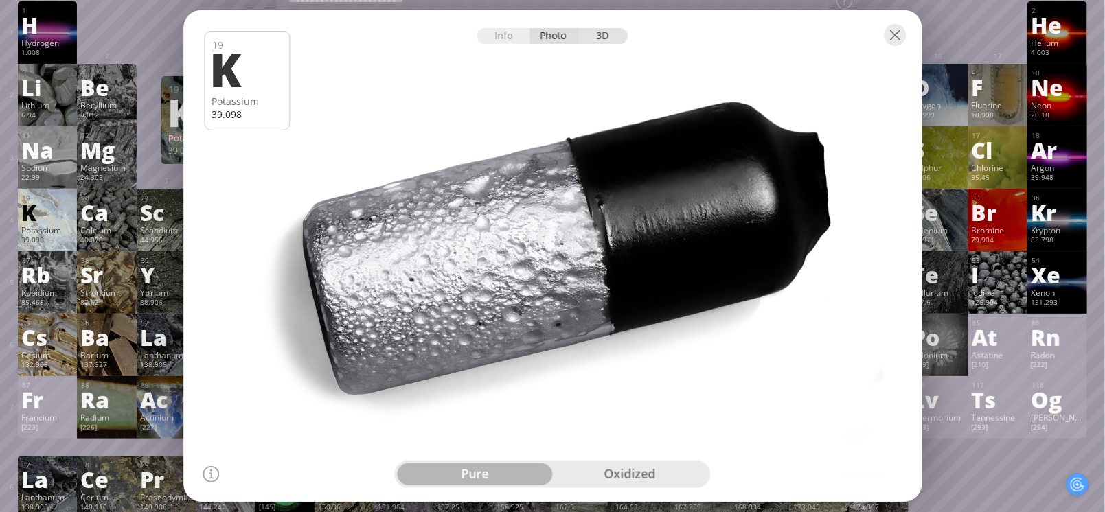
click at [607, 38] on div "3D" at bounding box center [603, 36] width 49 height 16
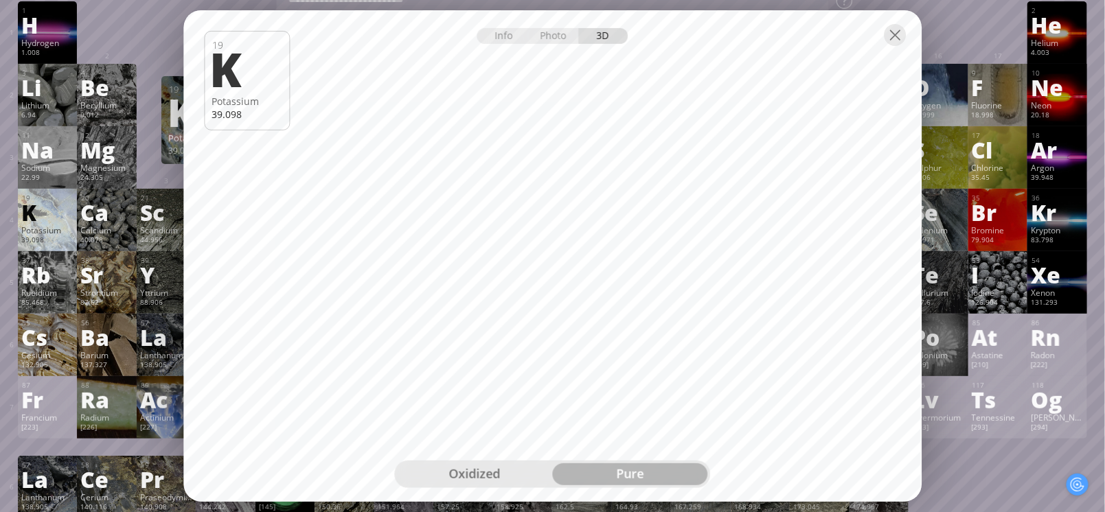
click at [455, 475] on div "oxidized" at bounding box center [475, 475] width 155 height 22
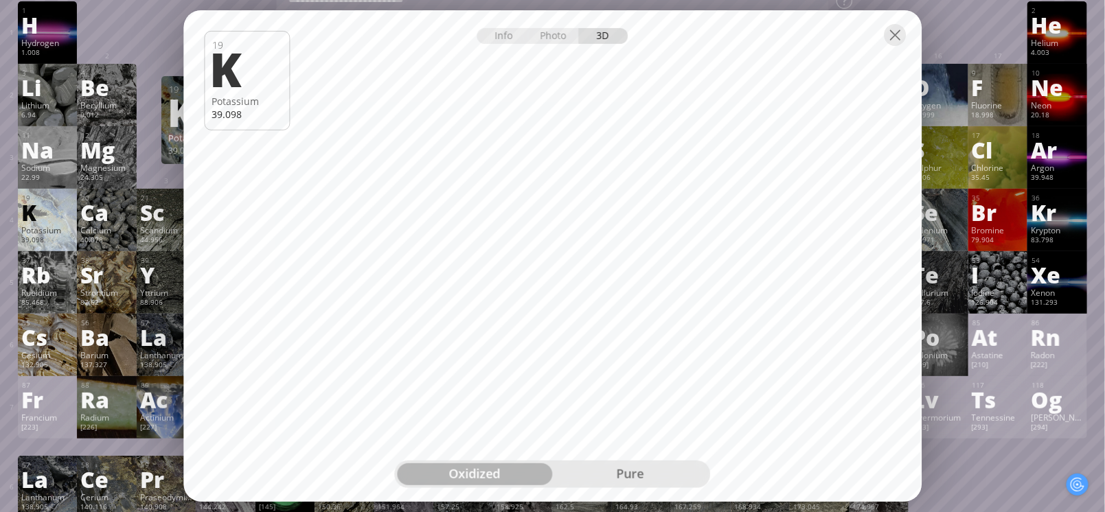
click at [960, 484] on div "1 H Hydrogen 1.008 −1, +1 −1, +1 -259.14 °C -252.87 °C 0.0899 g/l 1s 1 2 He Hel…" at bounding box center [553, 291] width 1070 height 580
click at [894, 33] on div at bounding box center [895, 35] width 22 height 22
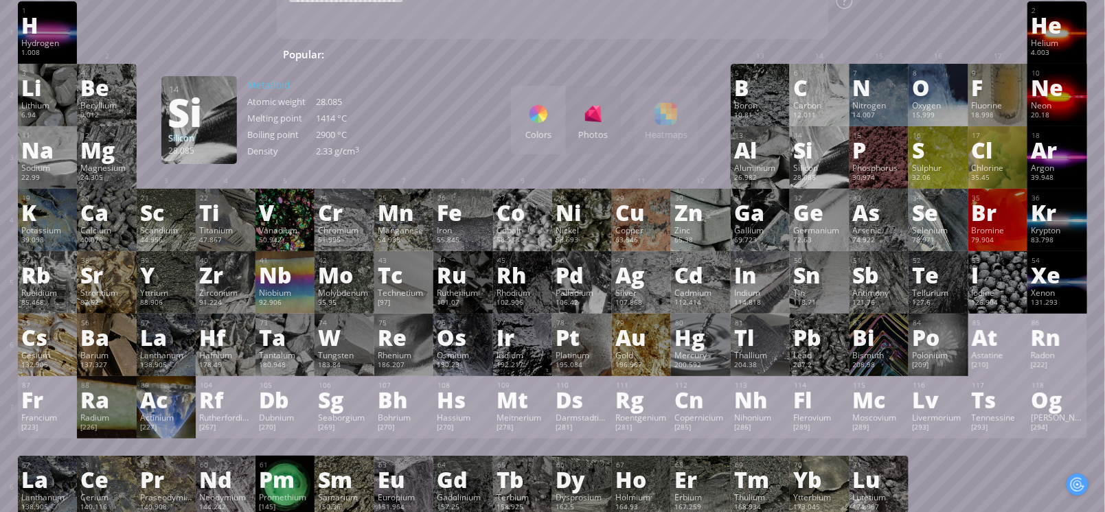
click at [833, 151] on div "Si" at bounding box center [819, 150] width 53 height 22
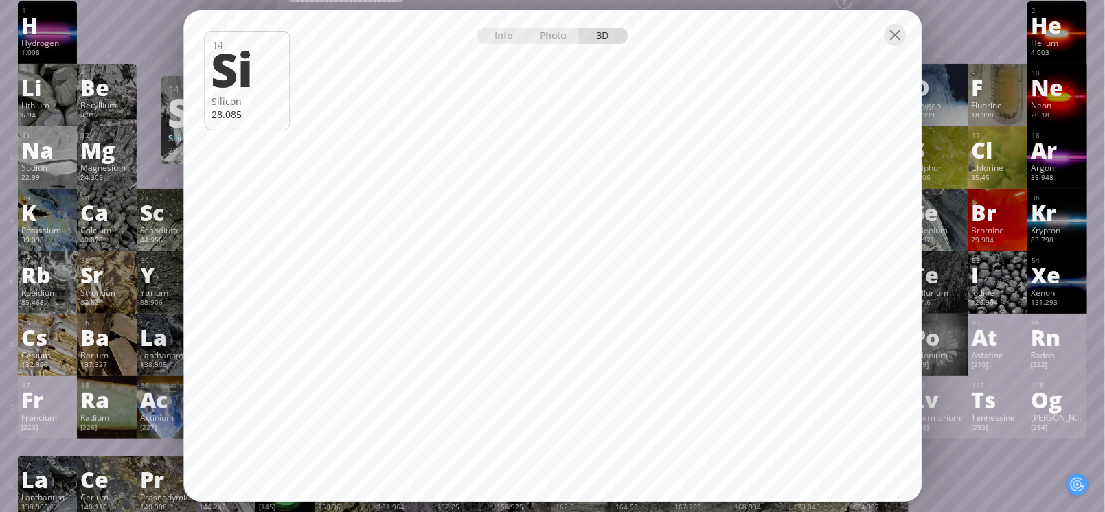
click at [74, 243] on div "39.098" at bounding box center [47, 241] width 53 height 11
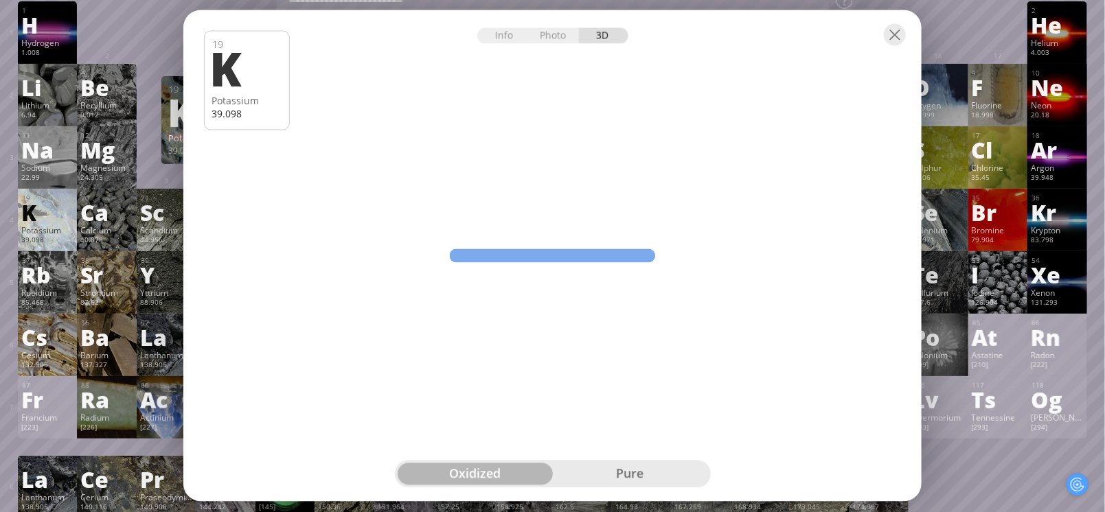
click at [895, 36] on div "1 H Hydrogen 1.008 −1, +1 −1, +1 -259.14 °C -252.87 °C 0.0899 g/l 1s 1 2 He Hel…" at bounding box center [553, 32] width 1070 height 63
click at [96, 220] on div "Ca" at bounding box center [106, 212] width 53 height 22
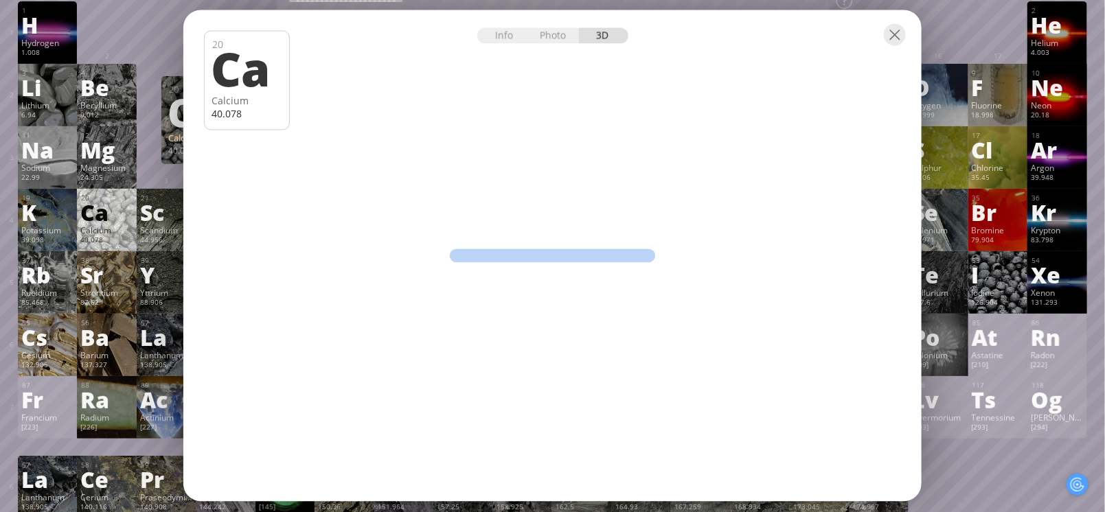
click at [102, 225] on body "Periodic Table of Elements 35 Br Bromine 79.904 56 Ba Barium 137.327 Summary Mo…" at bounding box center [552, 521] width 1105 height 1164
click at [560, 36] on div "Photo" at bounding box center [554, 36] width 49 height 16
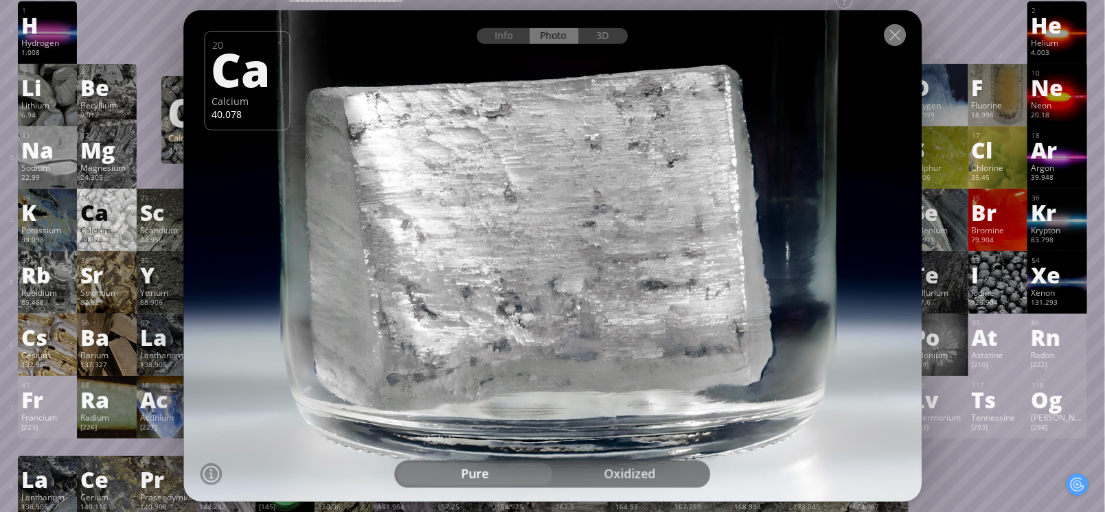
click at [898, 37] on div at bounding box center [895, 35] width 22 height 22
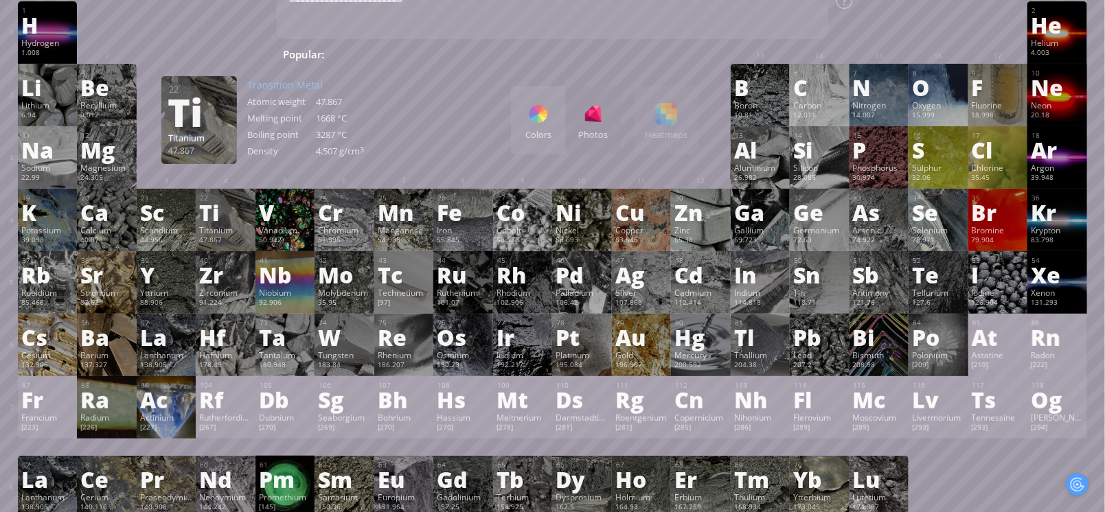
click at [179, 101] on div "Ti" at bounding box center [199, 112] width 62 height 22
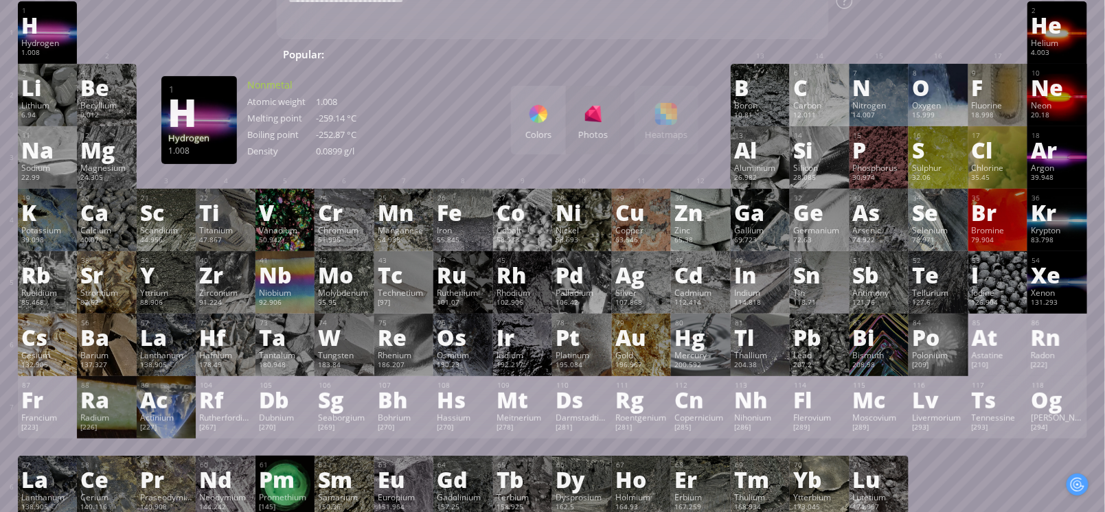
click at [34, 32] on div "H" at bounding box center [47, 25] width 53 height 22
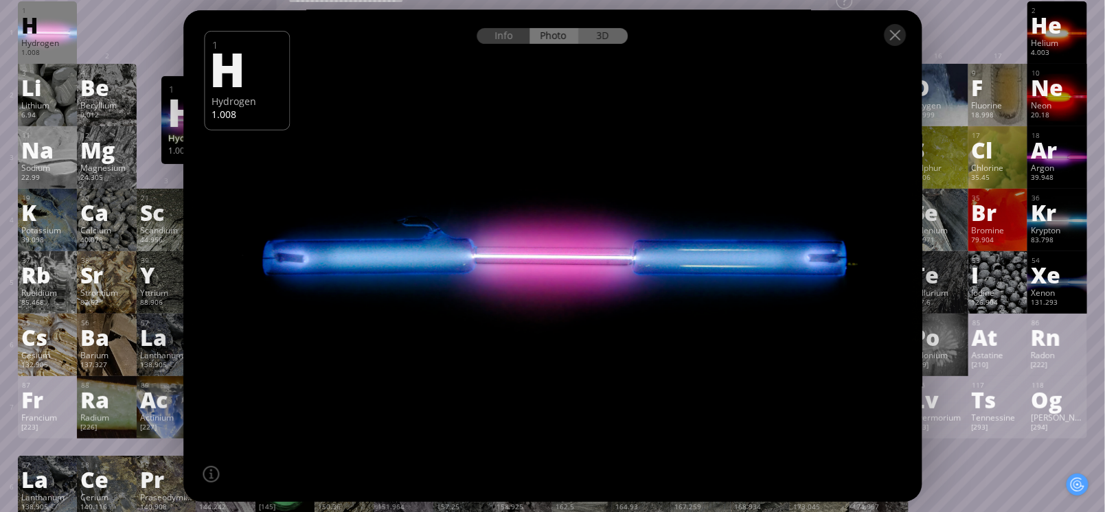
click at [605, 35] on div "3D" at bounding box center [603, 36] width 49 height 16
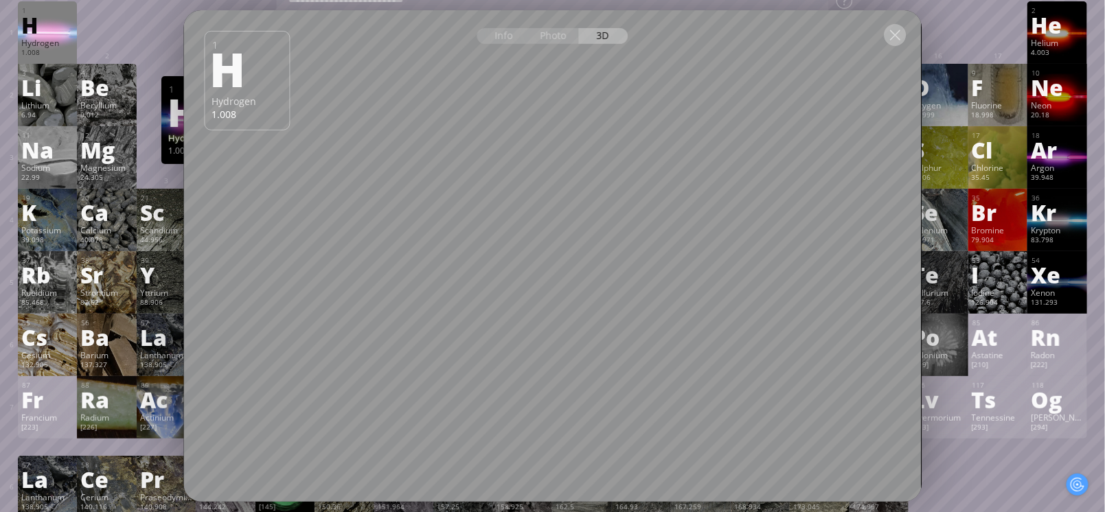
click at [892, 41] on div at bounding box center [895, 35] width 22 height 22
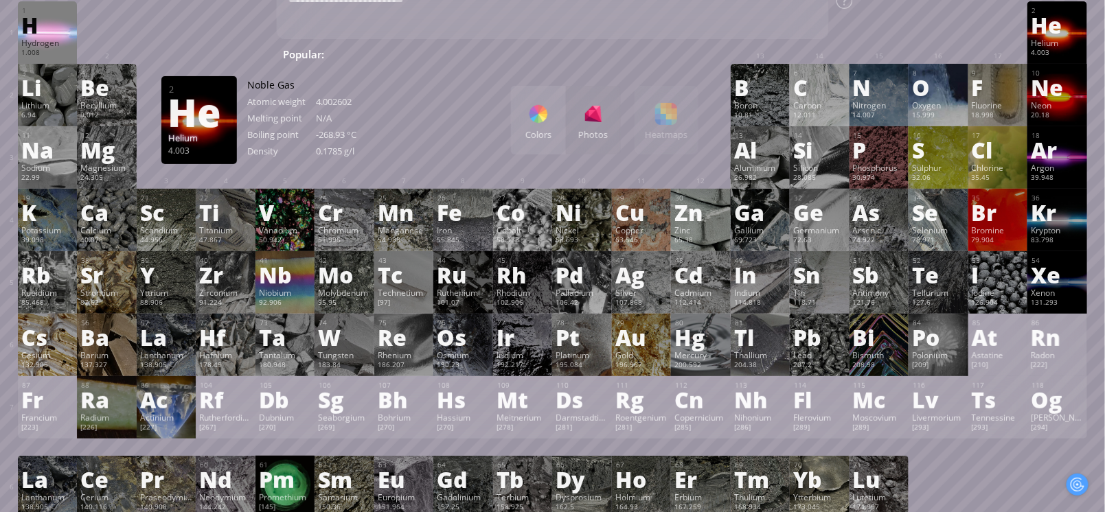
click at [1068, 38] on div "Helium" at bounding box center [1057, 42] width 53 height 11
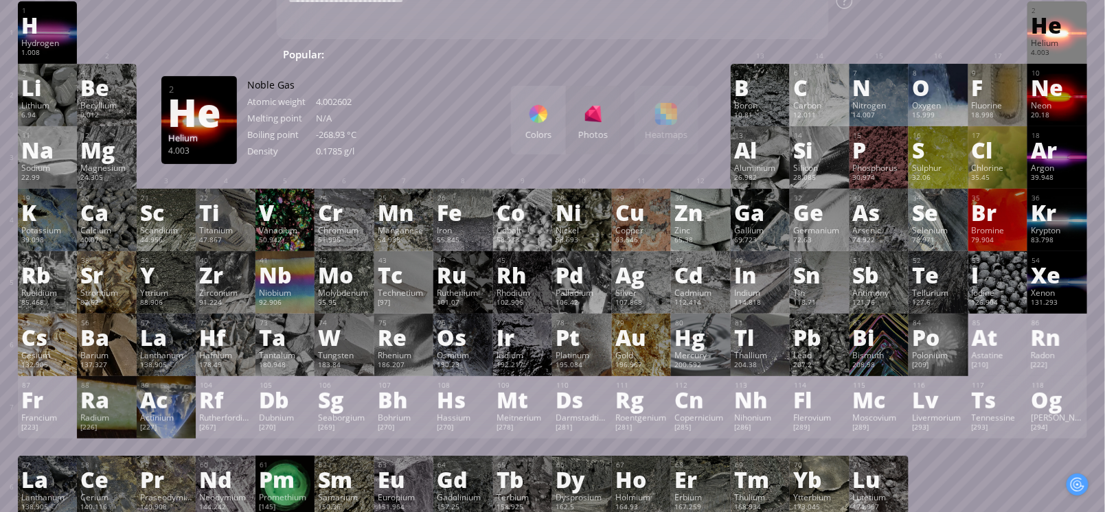
click at [1057, 41] on div "Helium" at bounding box center [1057, 42] width 53 height 11
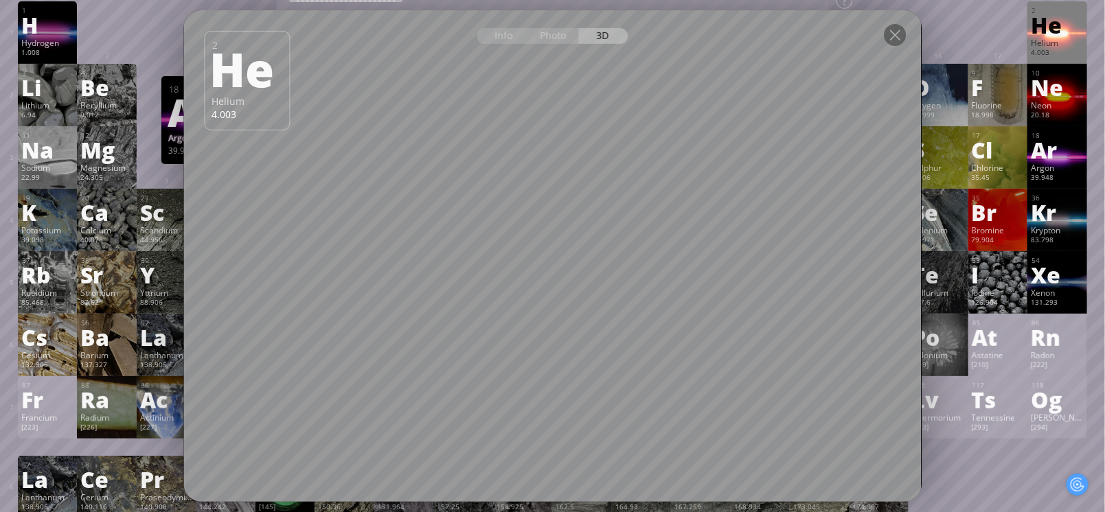
click at [1058, 144] on div "Ar" at bounding box center [1057, 150] width 53 height 22
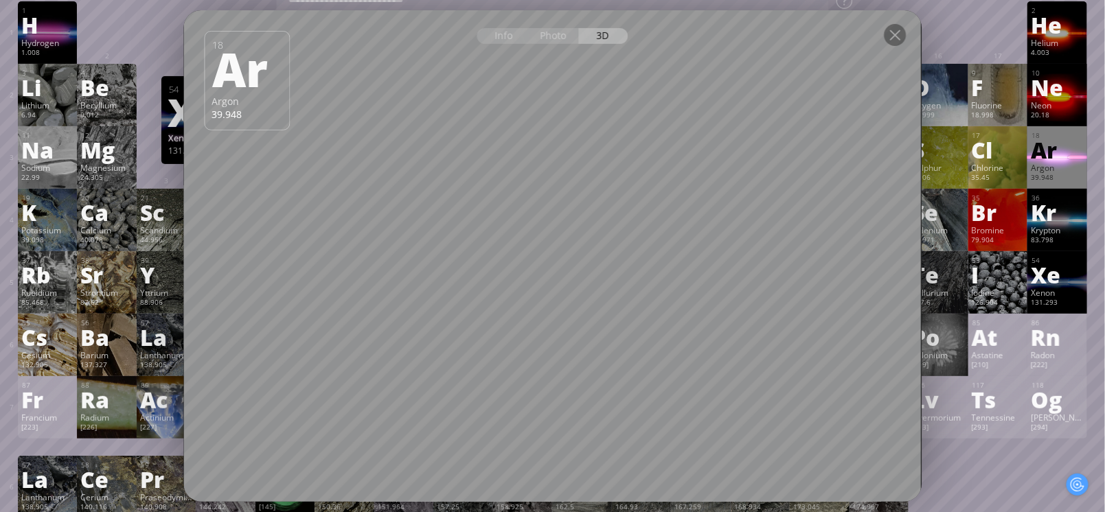
drag, startPoint x: 1078, startPoint y: 277, endPoint x: 855, endPoint y: 253, distance: 223.9
click at [1077, 277] on div "Xe" at bounding box center [1057, 275] width 53 height 22
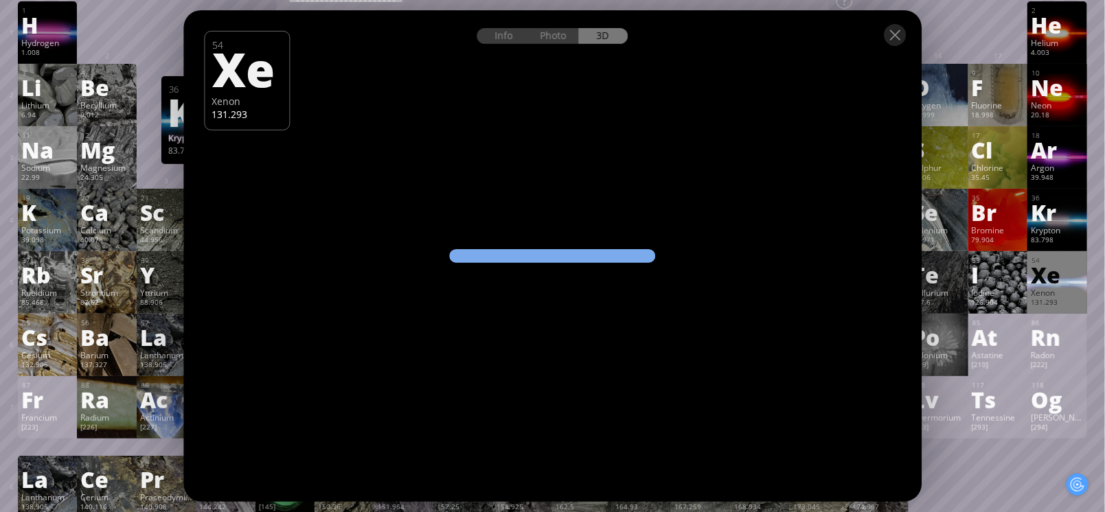
click at [1072, 282] on div "Xe" at bounding box center [1057, 275] width 53 height 22
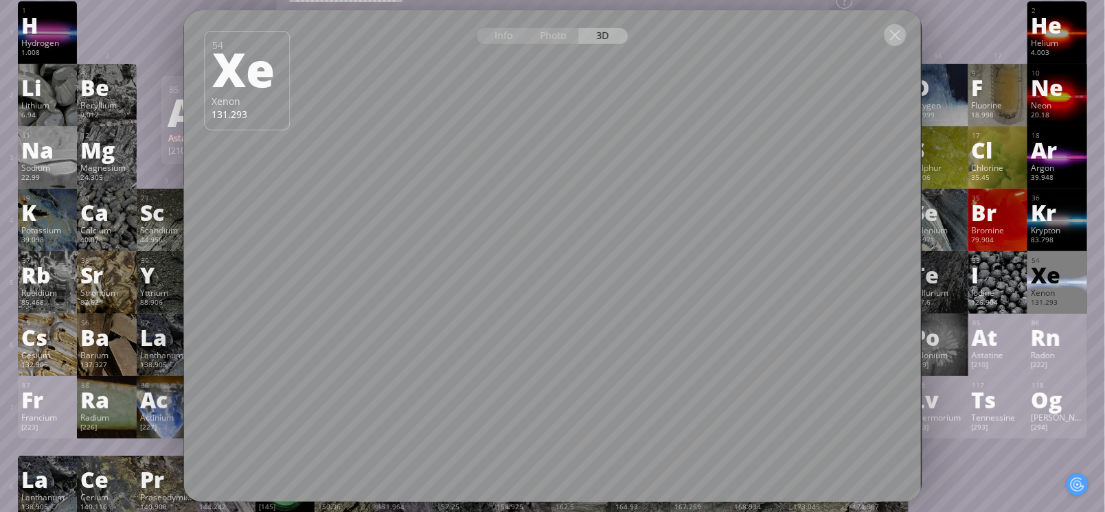
click at [892, 33] on div at bounding box center [895, 35] width 22 height 22
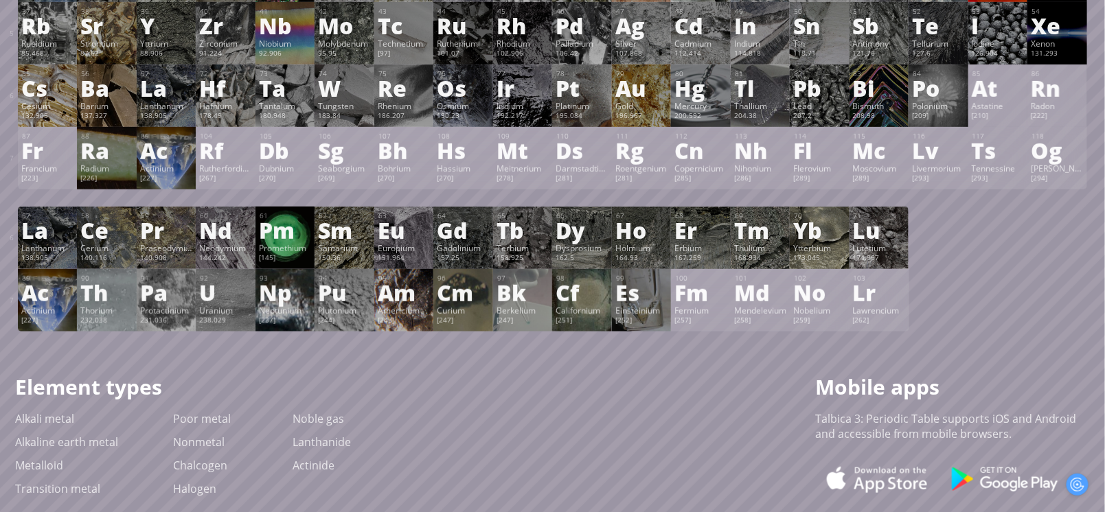
scroll to position [306, 0]
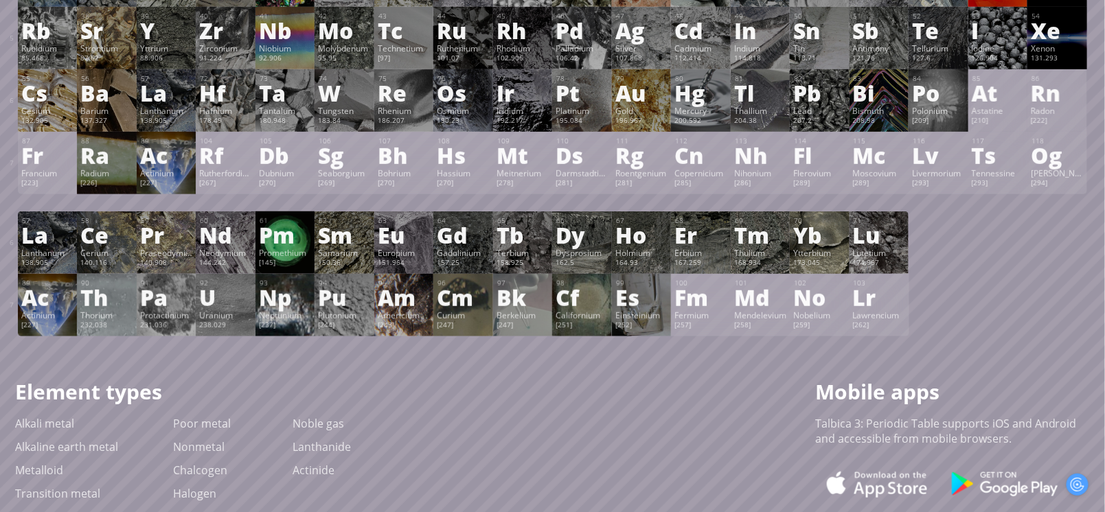
click at [183, 230] on div "Pr" at bounding box center [166, 235] width 53 height 22
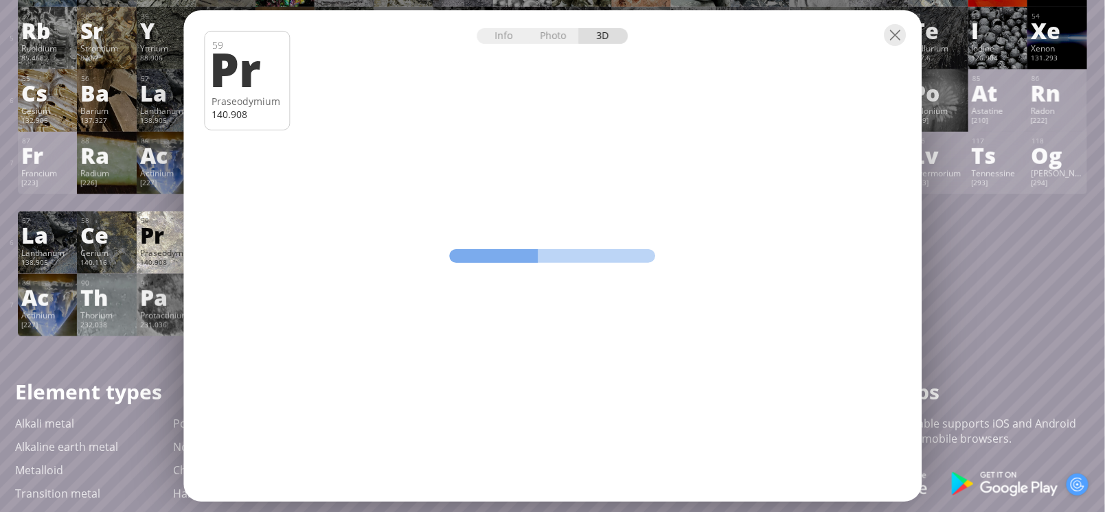
click at [883, 40] on div at bounding box center [552, 34] width 738 height 48
click at [891, 28] on div at bounding box center [895, 35] width 22 height 22
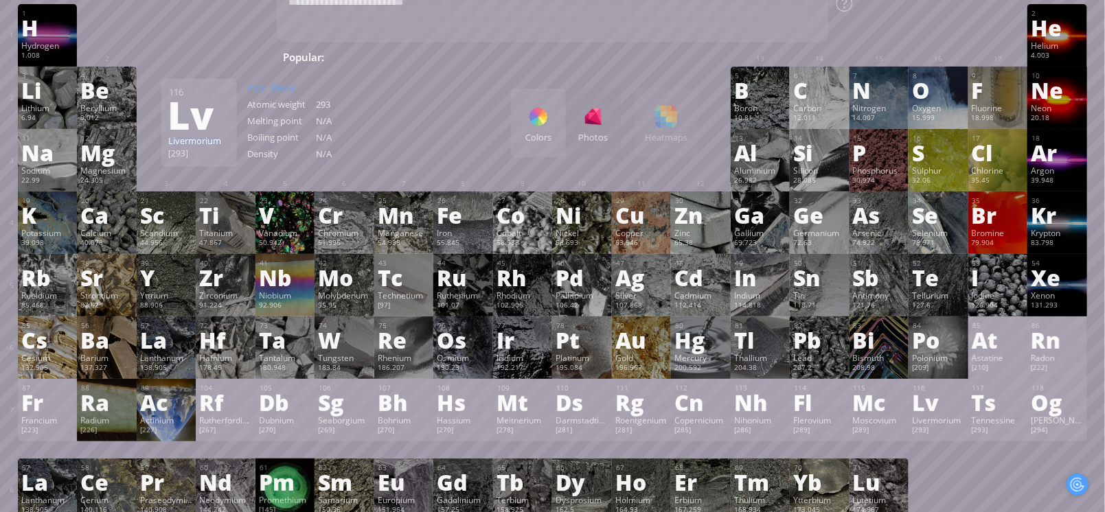
scroll to position [54, 0]
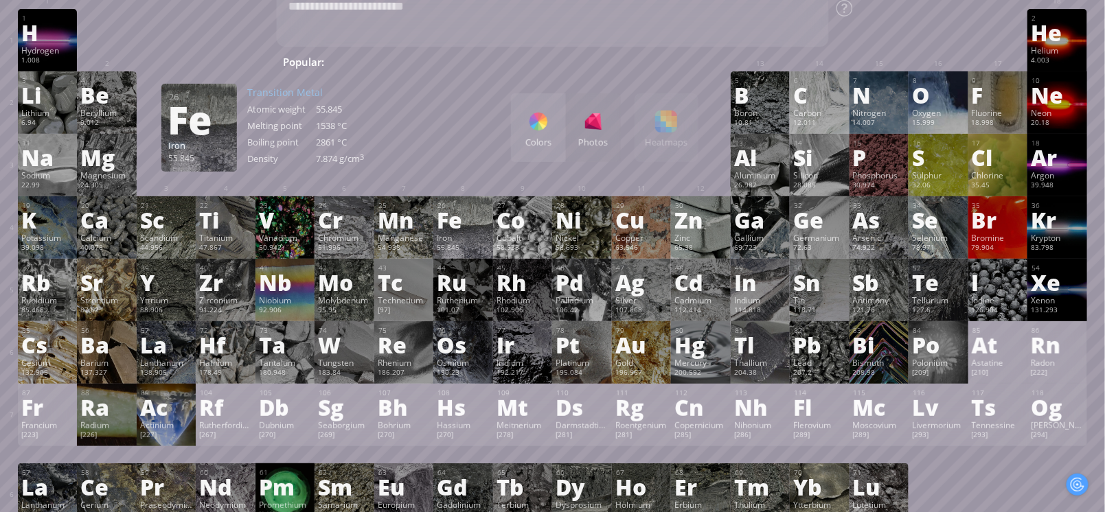
click at [478, 217] on div "Fe" at bounding box center [463, 220] width 53 height 22
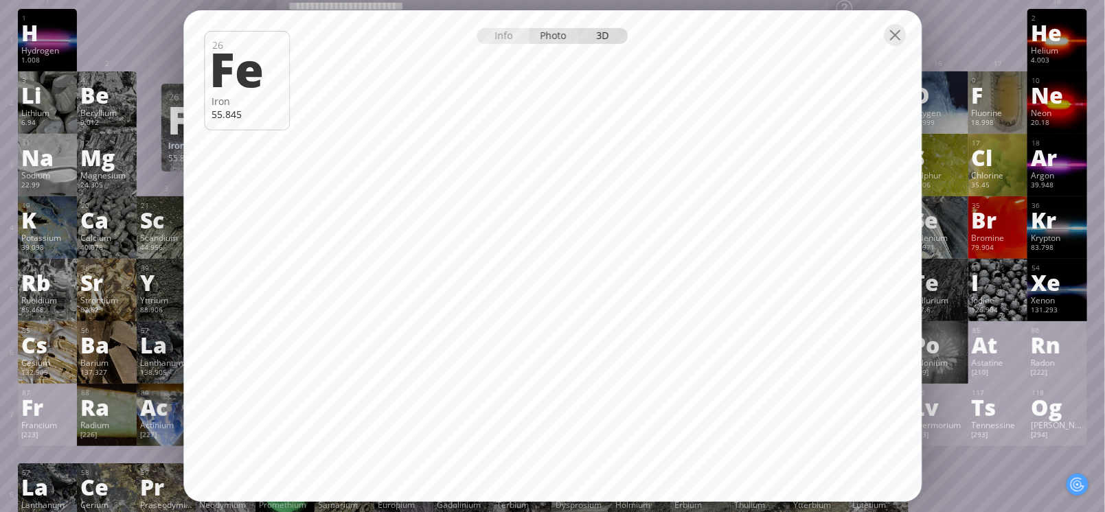
click at [543, 37] on div "Photo" at bounding box center [554, 36] width 49 height 16
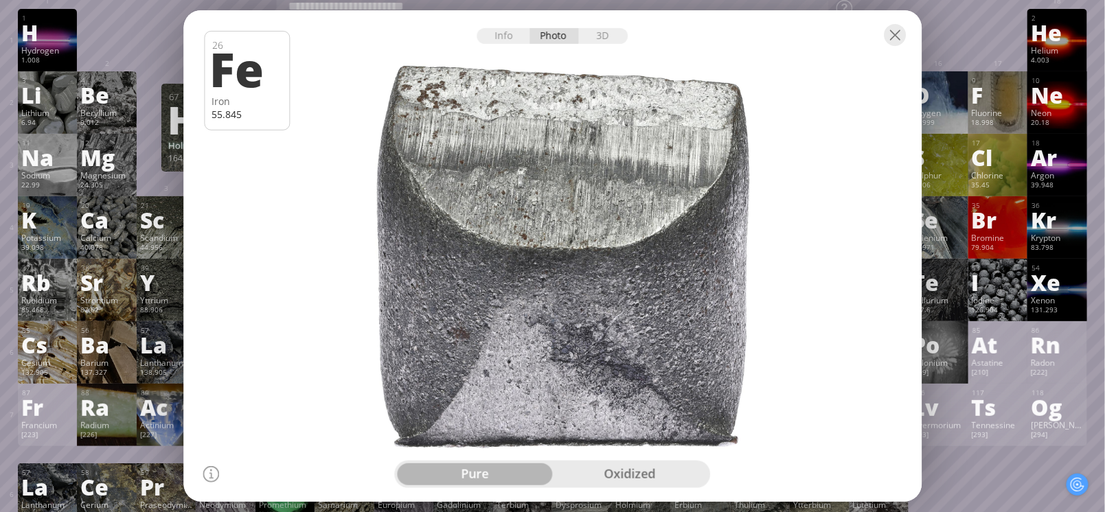
click at [640, 479] on div "oxidized" at bounding box center [630, 475] width 155 height 22
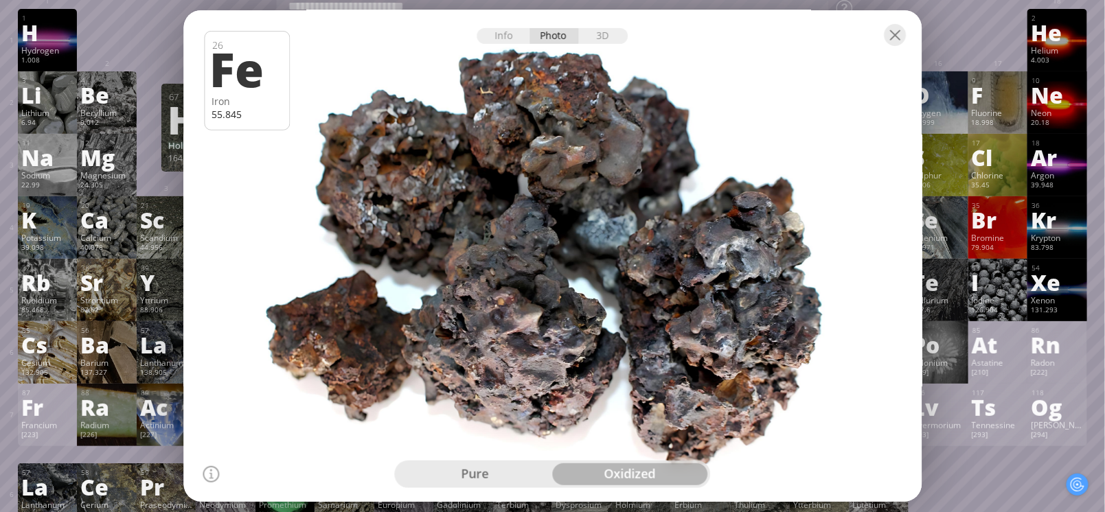
click at [503, 475] on div "pure" at bounding box center [475, 475] width 155 height 22
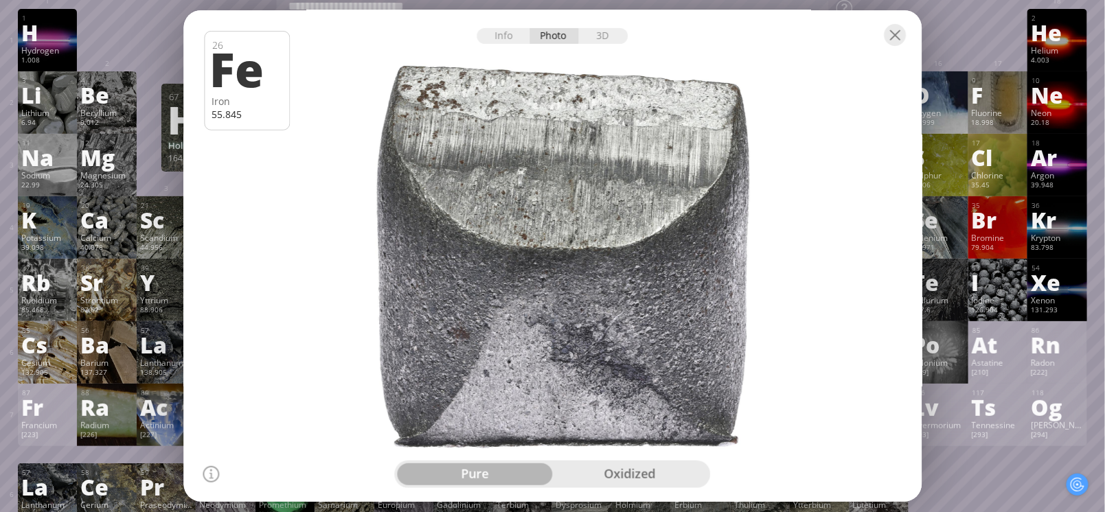
click at [1010, 465] on div "1 H Hydrogen 1.008 −1, +1 −1, +1 -259.14 °C -252.87 °C 0.0899 g/l 1s 1 2 He Hel…" at bounding box center [553, 299] width 1070 height 580
click at [888, 28] on div at bounding box center [895, 35] width 22 height 22
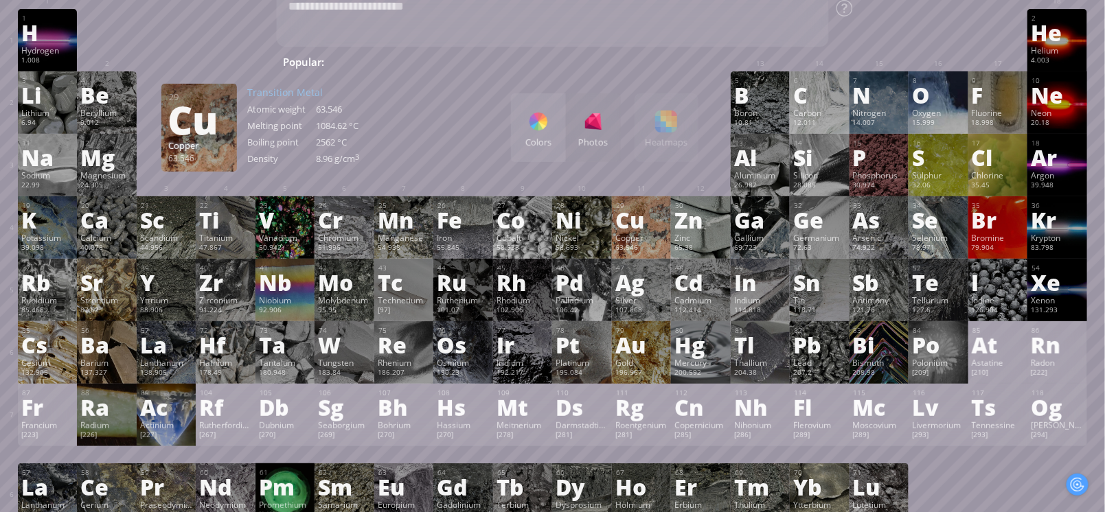
click at [655, 243] on div "63.546" at bounding box center [642, 248] width 53 height 11
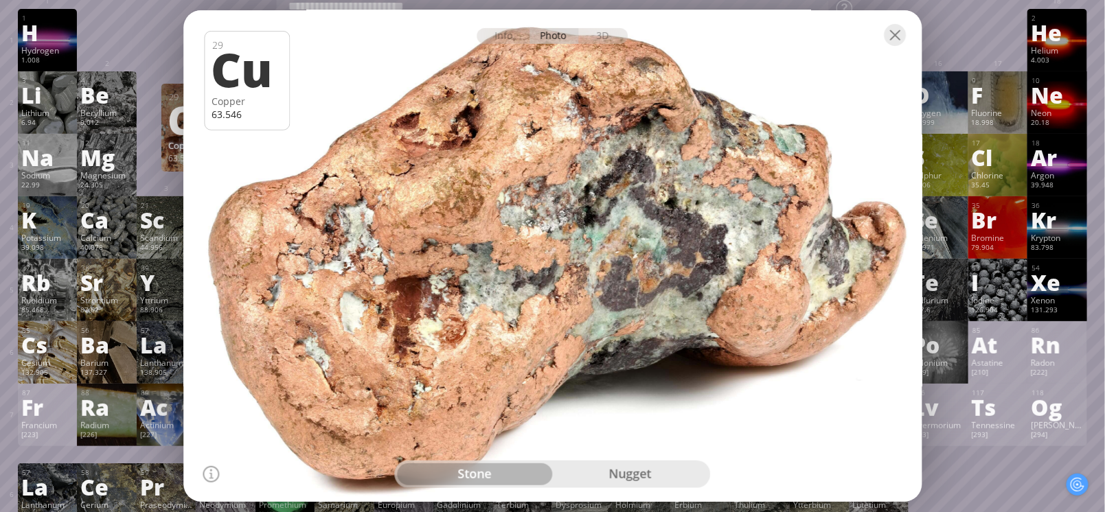
click at [627, 470] on div "nugget" at bounding box center [630, 475] width 155 height 22
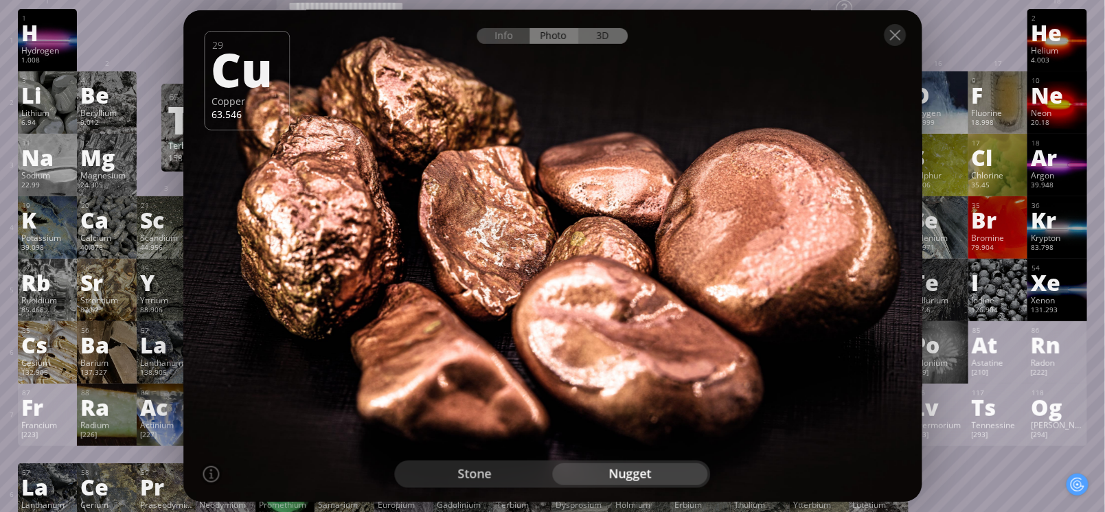
click at [607, 36] on div "3D" at bounding box center [603, 36] width 49 height 16
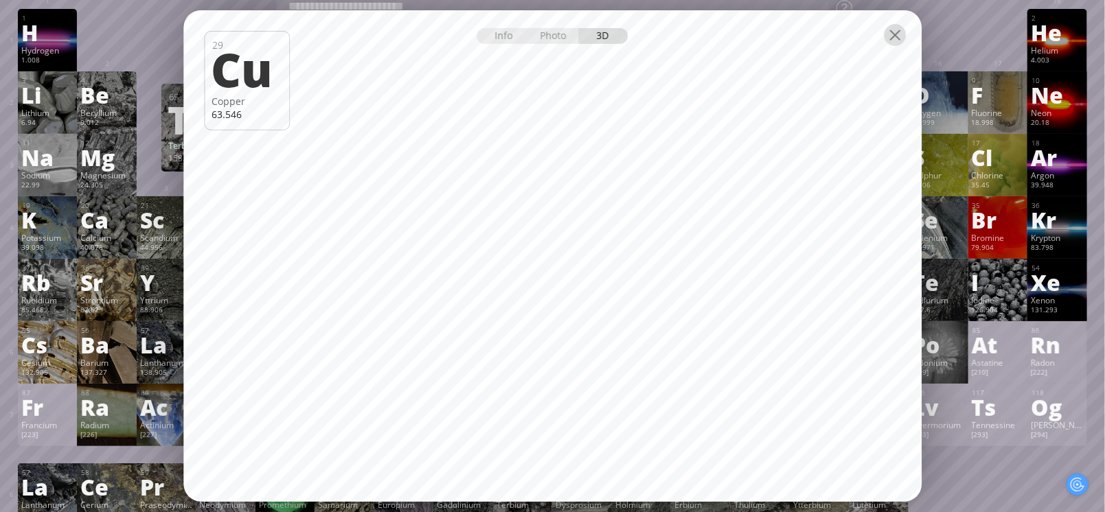
click at [901, 32] on div at bounding box center [895, 35] width 22 height 22
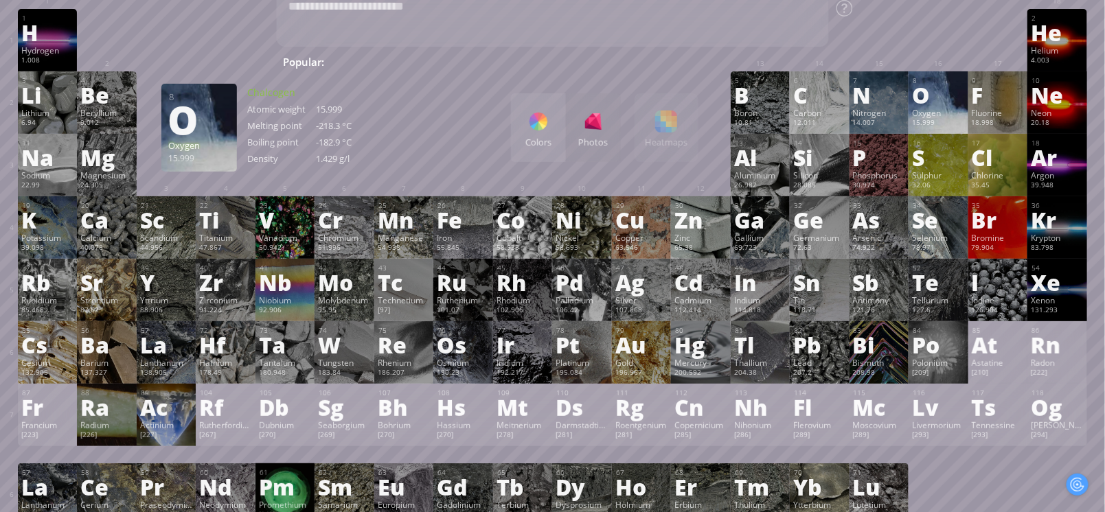
click at [940, 99] on div "O" at bounding box center [938, 95] width 53 height 22
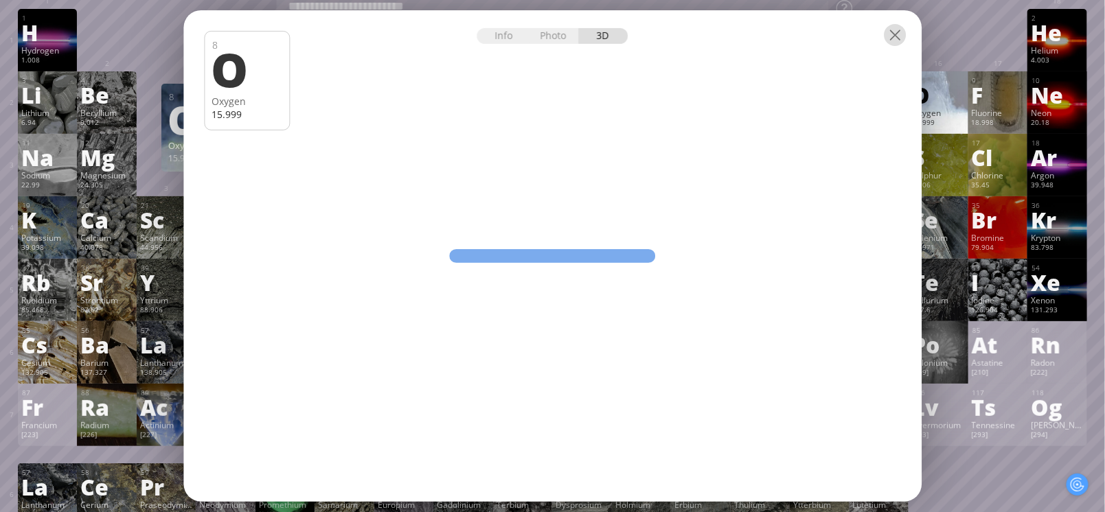
click at [893, 38] on div at bounding box center [895, 35] width 22 height 22
click at [977, 41] on div "1 H Hydrogen 1.008 −1, +1 −1, +1 -259.14 °C -252.87 °C 0.0899 g/l 1s 1 2 He Hel…" at bounding box center [553, 40] width 1070 height 63
click at [892, 35] on div at bounding box center [895, 35] width 22 height 22
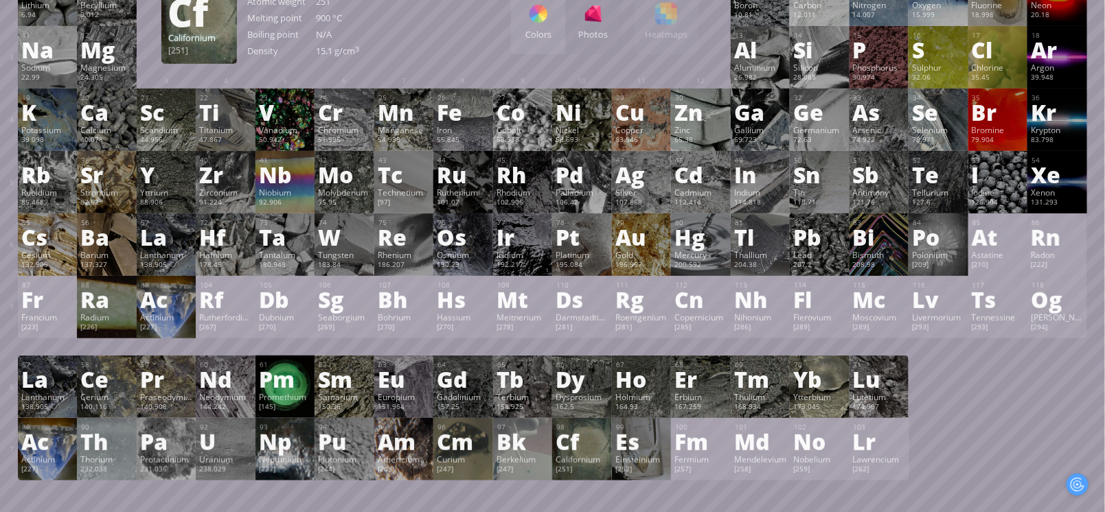
scroll to position [159, 0]
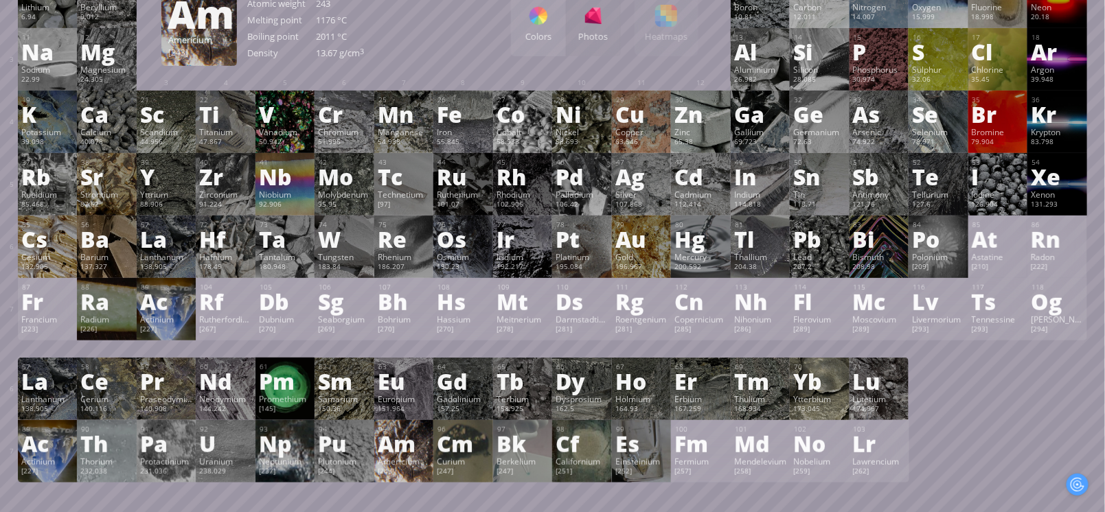
click at [407, 454] on div "Am" at bounding box center [404, 444] width 53 height 22
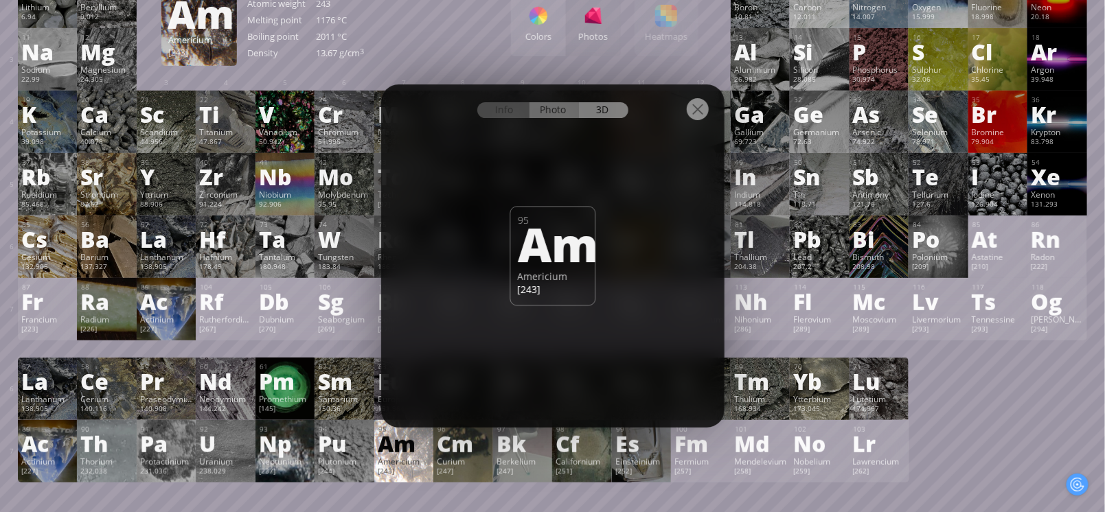
click at [556, 112] on div "Photo" at bounding box center [554, 110] width 49 height 16
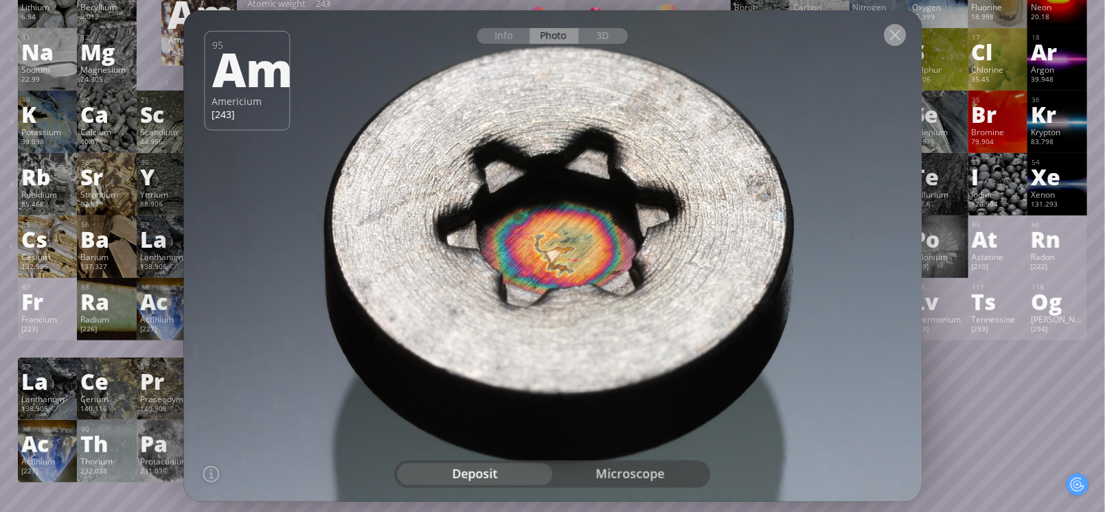
click at [890, 30] on div at bounding box center [895, 35] width 22 height 22
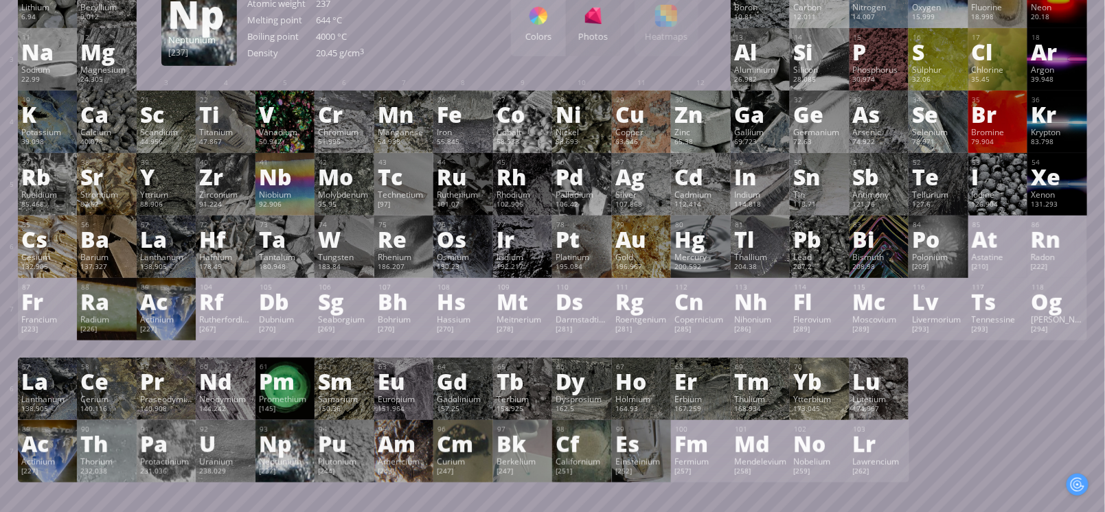
click at [291, 453] on div "Np" at bounding box center [285, 444] width 53 height 22
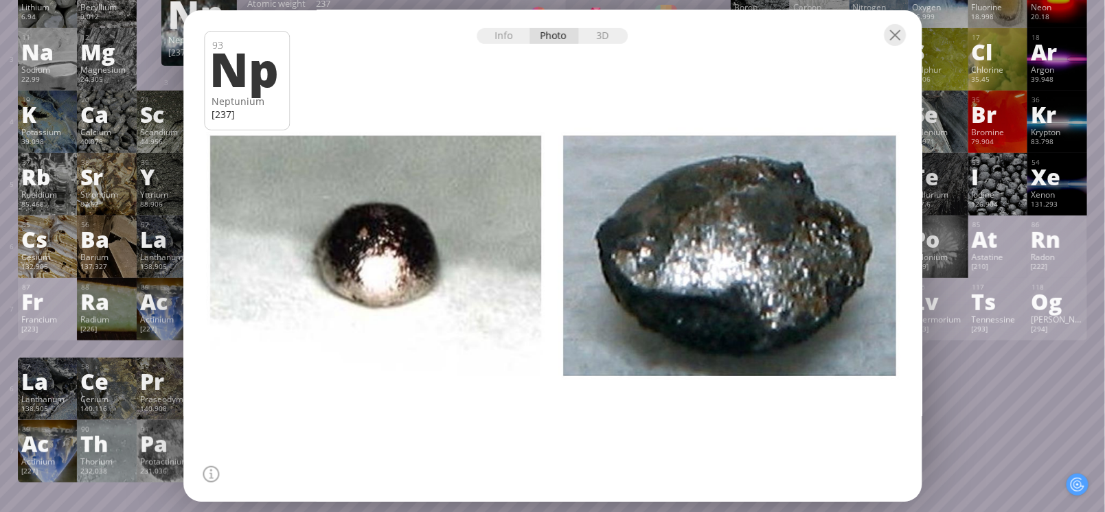
click at [998, 436] on div "1 H Hydrogen 1.008 −1, +1 −1, +1 -259.14 °C -252.87 °C 0.0899 g/l 1s 1 2 He Hel…" at bounding box center [553, 193] width 1070 height 580
click at [902, 33] on div at bounding box center [895, 35] width 22 height 22
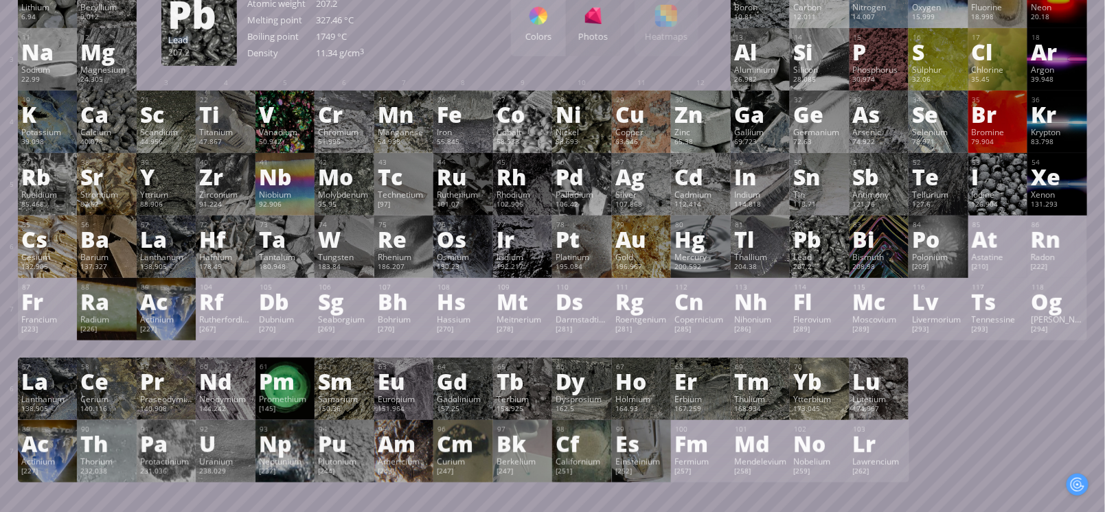
click at [844, 278] on div "82 Pb Lead 207.2 −4, −2, −1, 0, +1, +2, +3, +4 −4, −2, −1, 0, +1, +2, +3, +4 32…" at bounding box center [820, 247] width 60 height 63
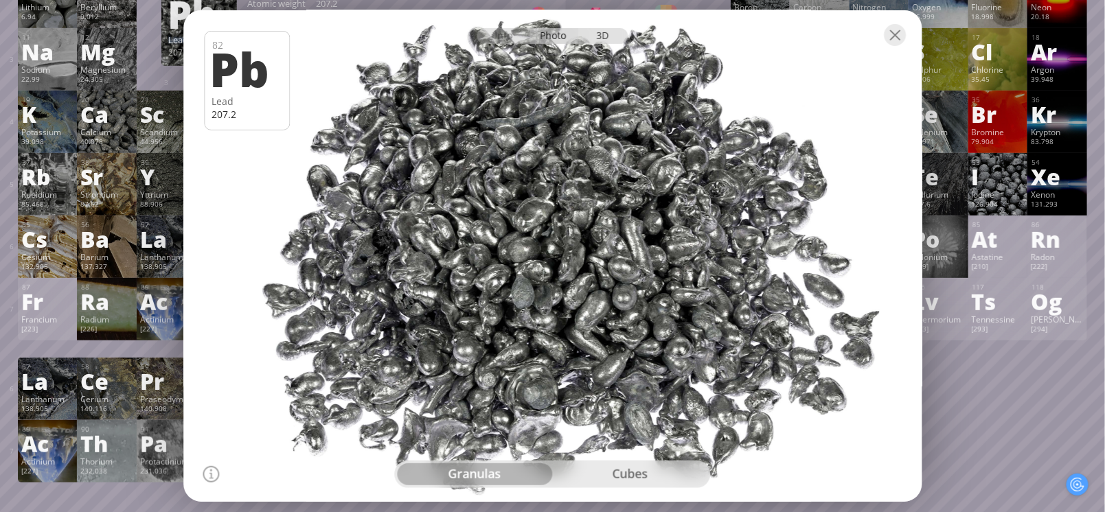
click at [600, 43] on div "3D" at bounding box center [603, 36] width 49 height 16
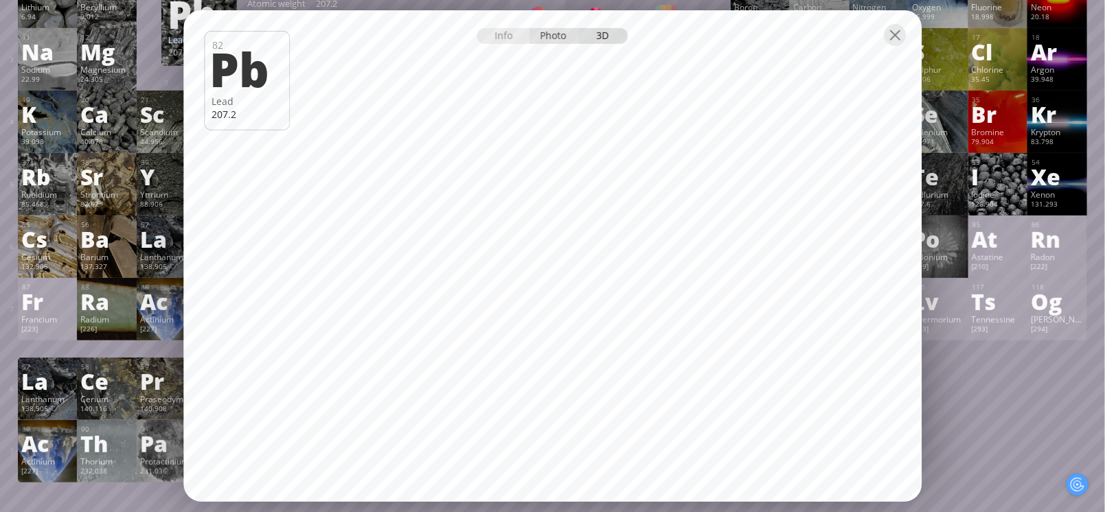
click at [556, 38] on div "Photo" at bounding box center [554, 36] width 49 height 16
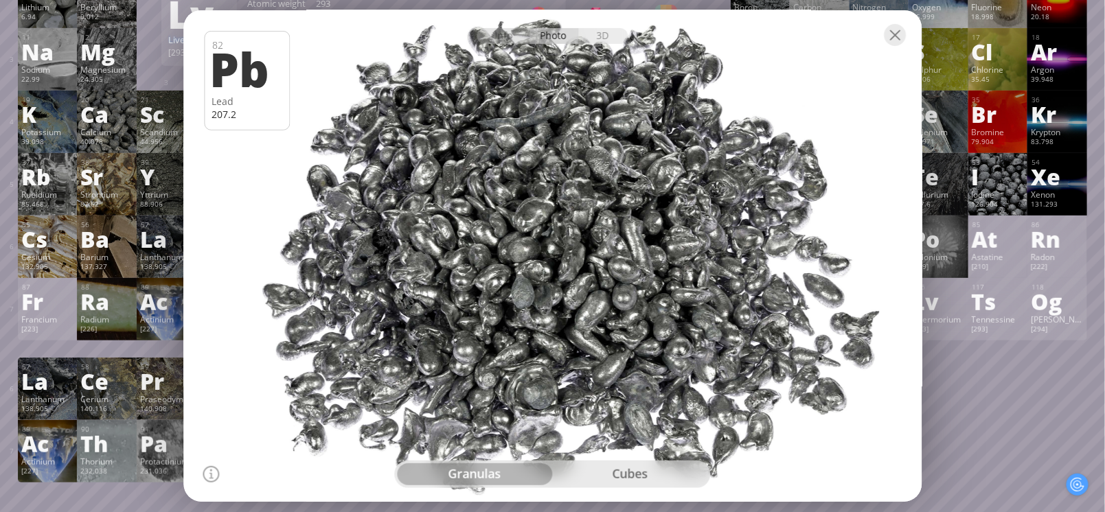
click at [990, 383] on div "1 H Hydrogen 1.008 −1, +1 −1, +1 -259.14 °C -252.87 °C 0.0899 g/l 1s 1 2 He Hel…" at bounding box center [553, 193] width 1070 height 580
click at [892, 36] on div at bounding box center [895, 35] width 22 height 22
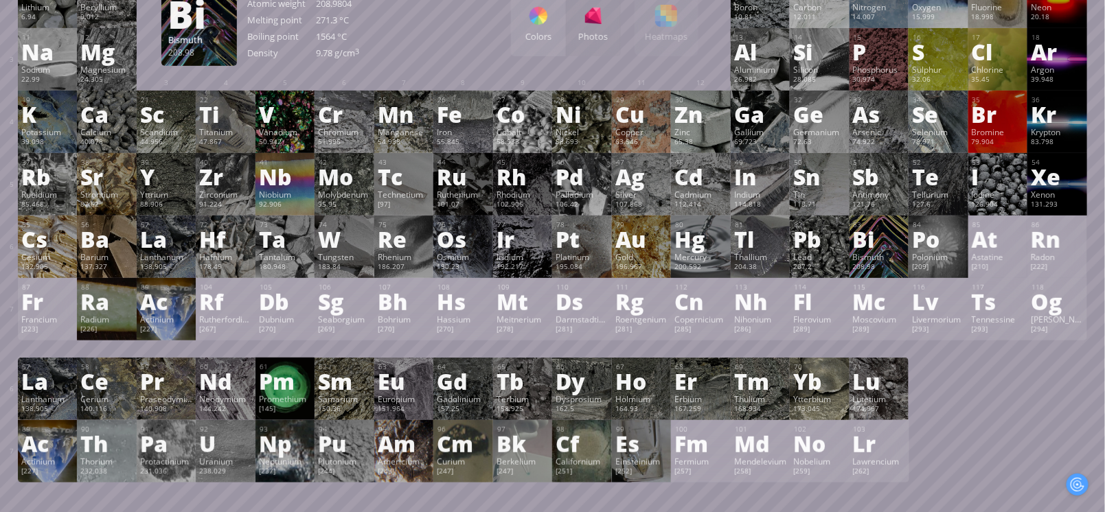
click at [874, 269] on div "208.98" at bounding box center [879, 267] width 53 height 11
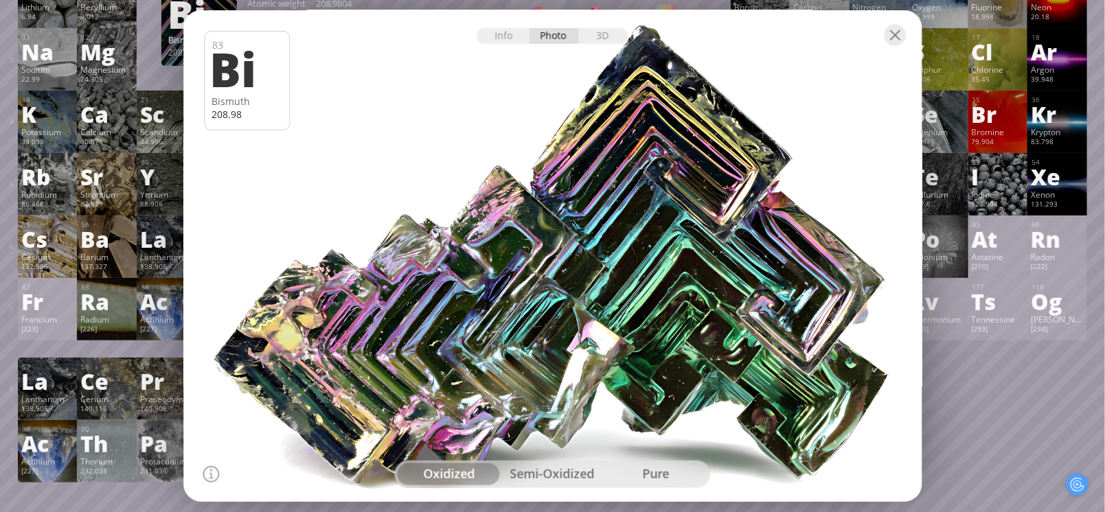
click at [556, 477] on div "semi-oxidized" at bounding box center [553, 475] width 104 height 22
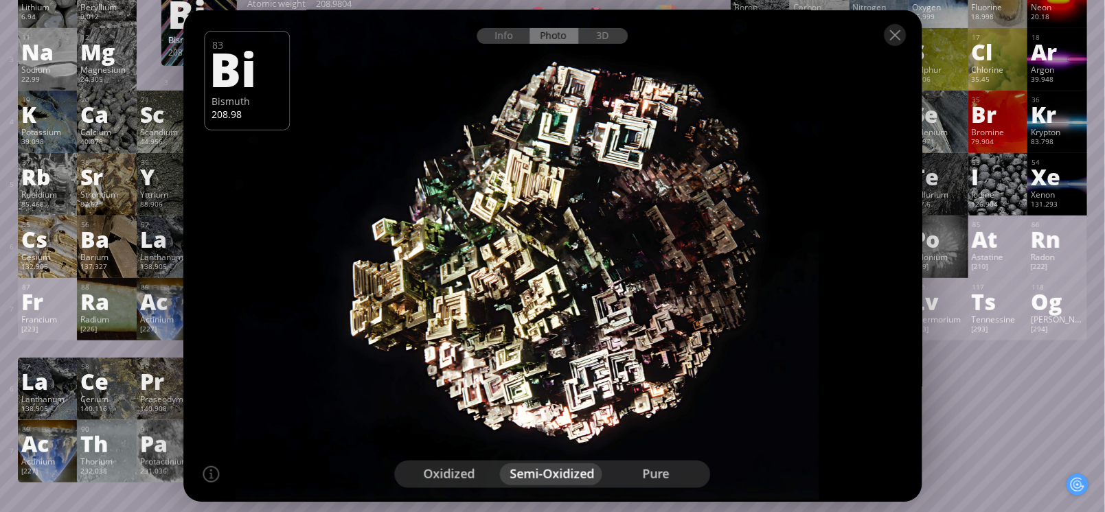
click at [663, 471] on div "pure" at bounding box center [657, 475] width 104 height 22
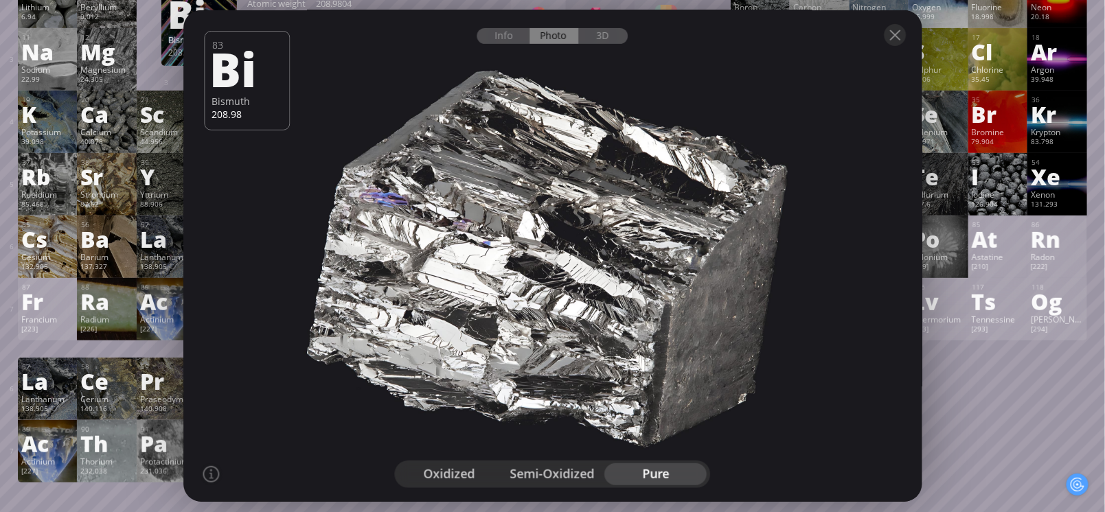
click at [545, 475] on div "semi-oxidized" at bounding box center [553, 475] width 104 height 22
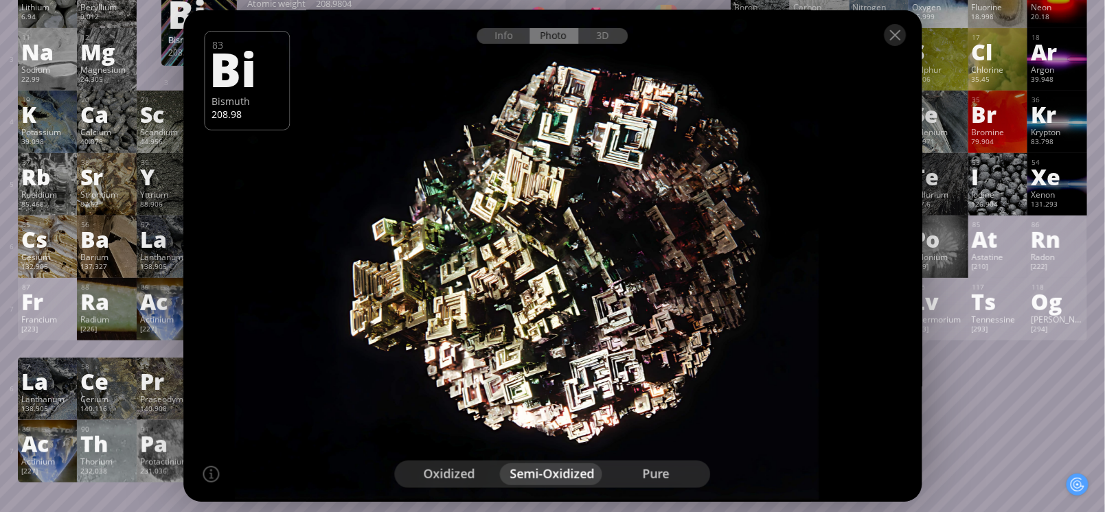
click at [461, 477] on div "oxidized" at bounding box center [450, 475] width 104 height 22
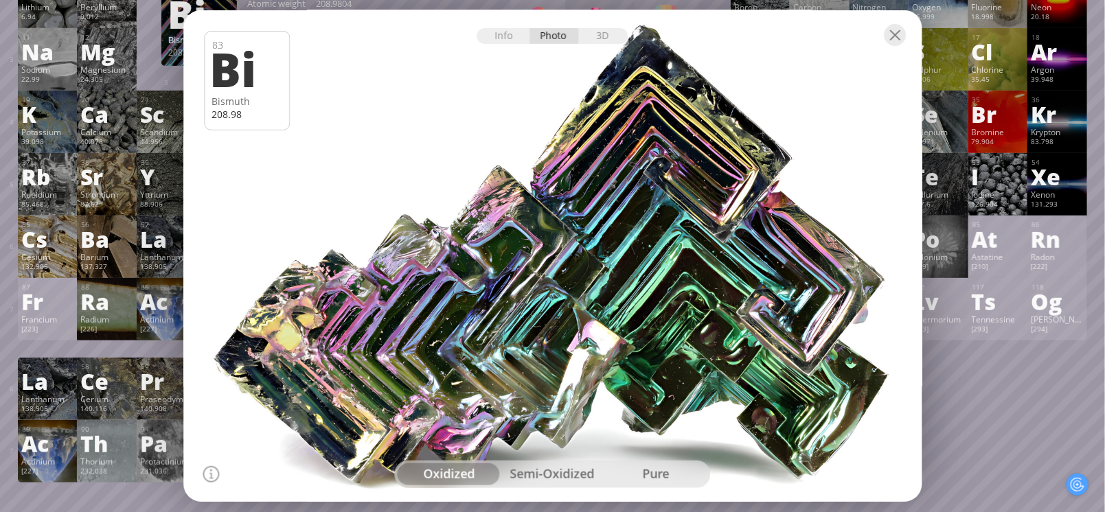
click at [550, 473] on div "semi-oxidized" at bounding box center [553, 475] width 104 height 22
